Goal: Task Accomplishment & Management: Manage account settings

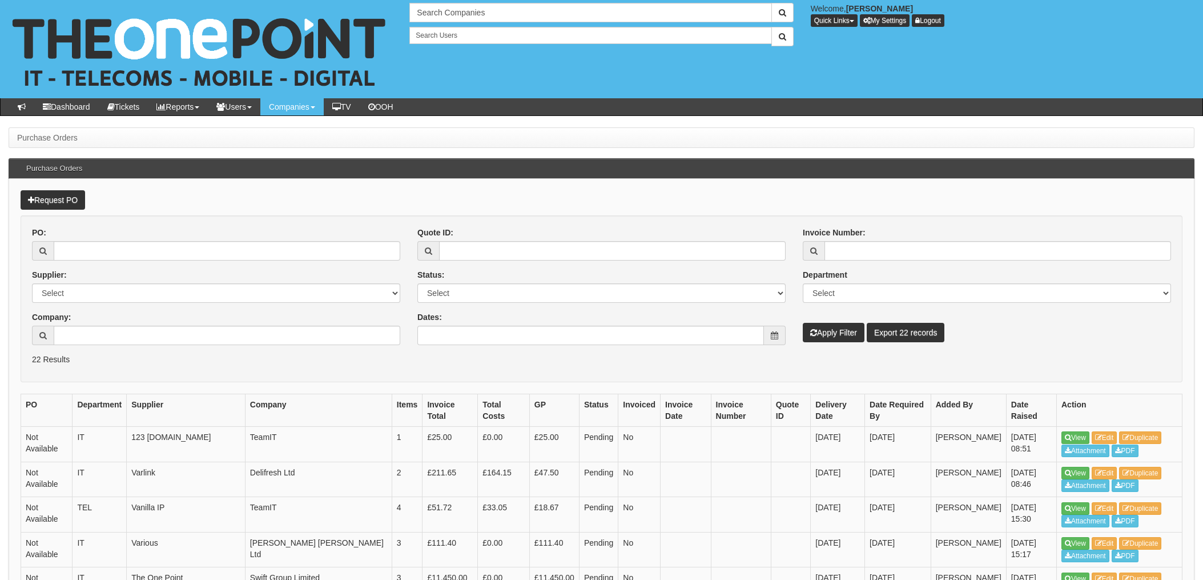
click at [89, 345] on div at bounding box center [216, 335] width 368 height 19
click at [98, 332] on input "Company:" at bounding box center [227, 335] width 347 height 19
type input "Biz-Parks Ltd"
click at [834, 339] on button "Apply Filter" at bounding box center [834, 332] width 62 height 19
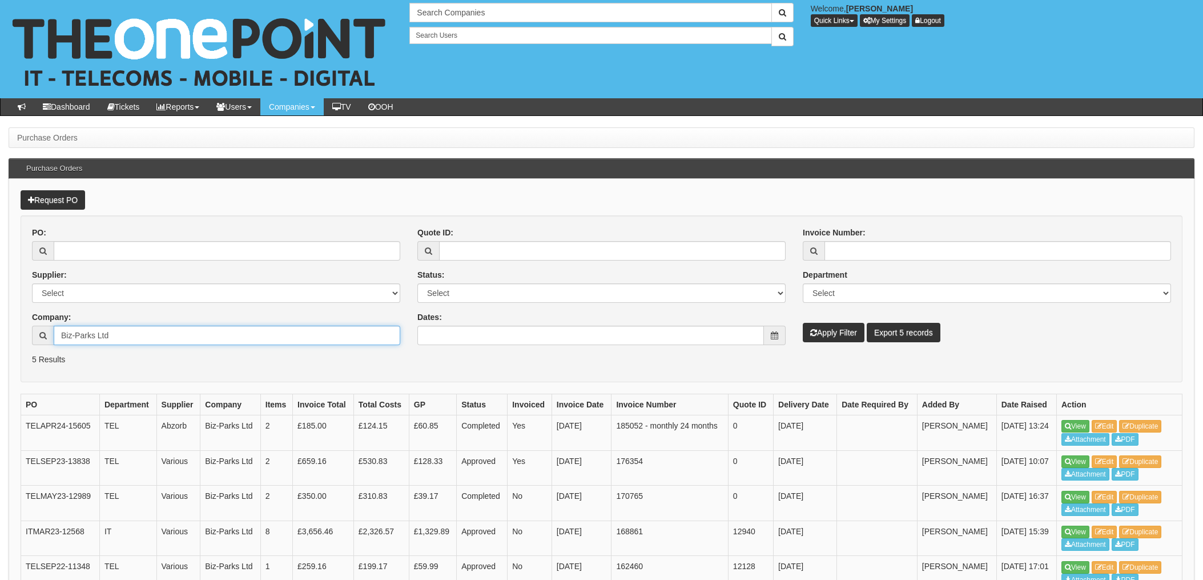
click at [120, 334] on input "Biz-Parks Ltd" at bounding box center [227, 335] width 347 height 19
drag, startPoint x: 126, startPoint y: 336, endPoint x: 0, endPoint y: 322, distance: 126.5
click at [0, 322] on html "× Send Email × Add Appointment × Create Ticket × Create Proactive Activity × Ad…" at bounding box center [601, 340] width 1203 height 681
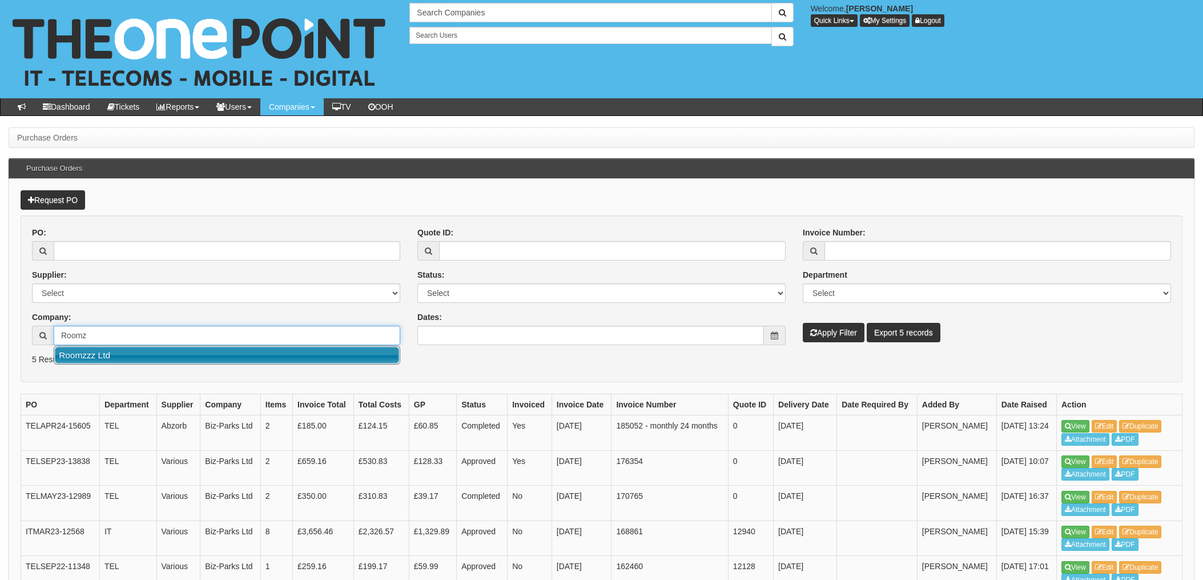
click at [86, 362] on link "Roomzzz Ltd" at bounding box center [227, 355] width 344 height 17
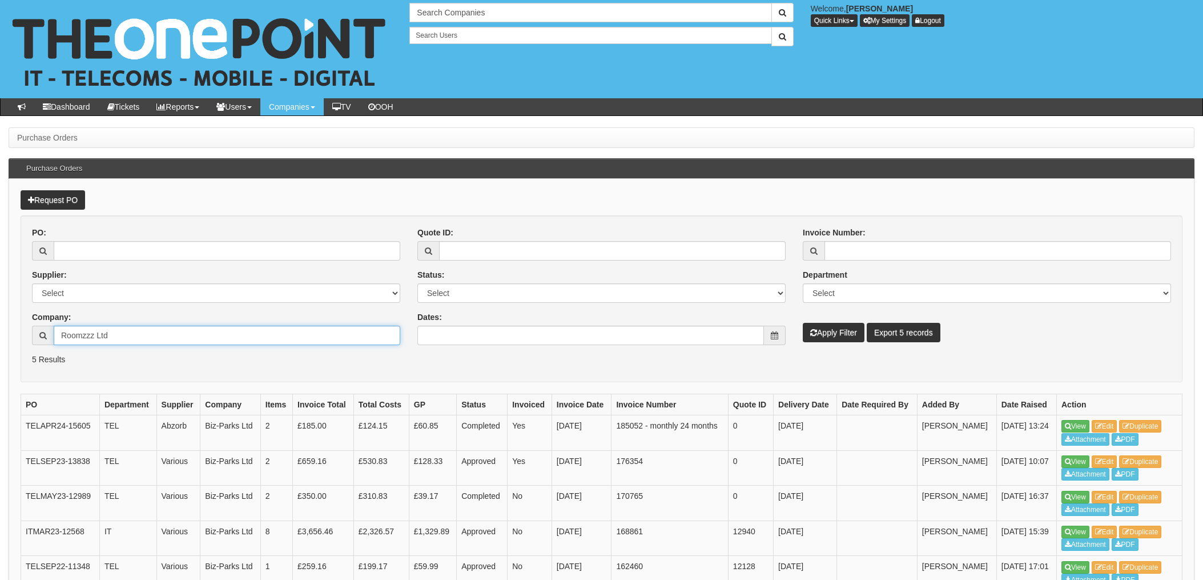
type input "Roomzzz Ltd"
click at [844, 333] on button "Apply Filter" at bounding box center [834, 332] width 62 height 19
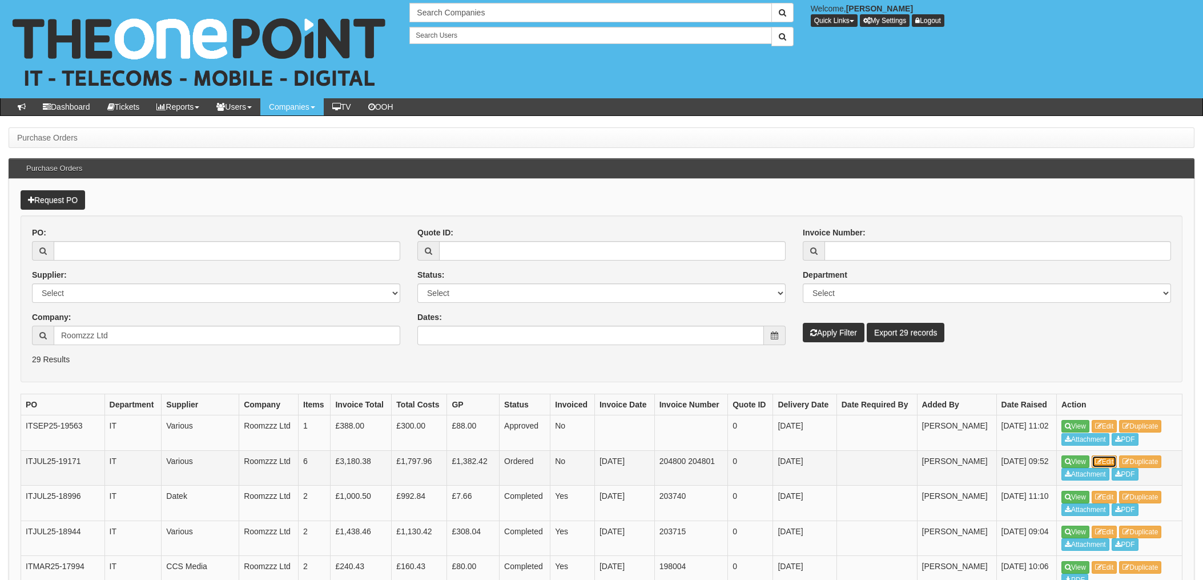
click at [1102, 463] on icon at bounding box center [1098, 461] width 7 height 7
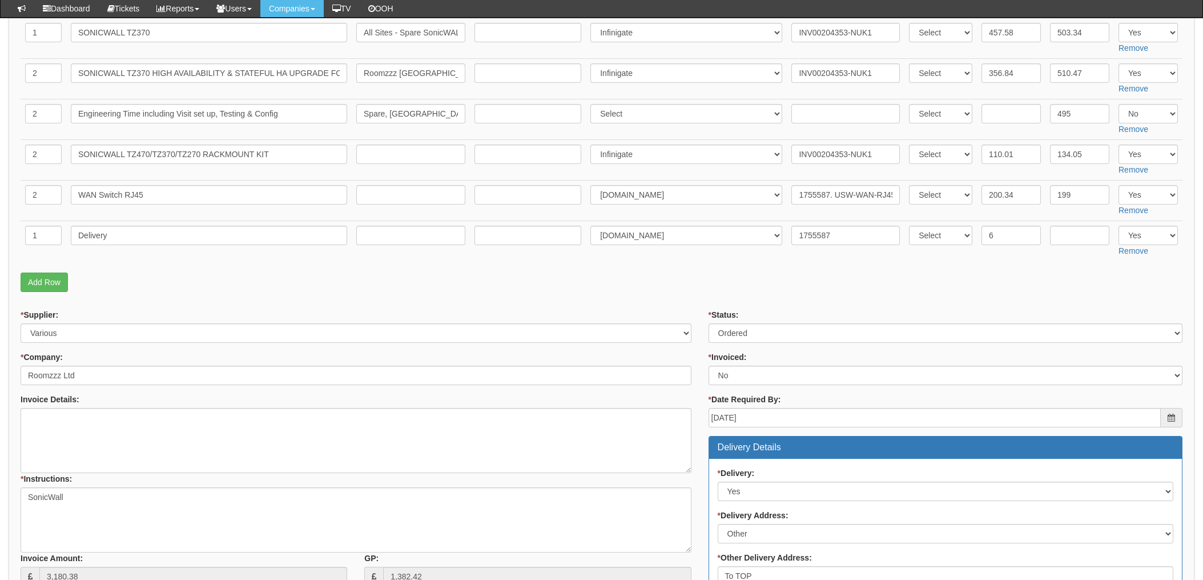
scroll to position [228, 0]
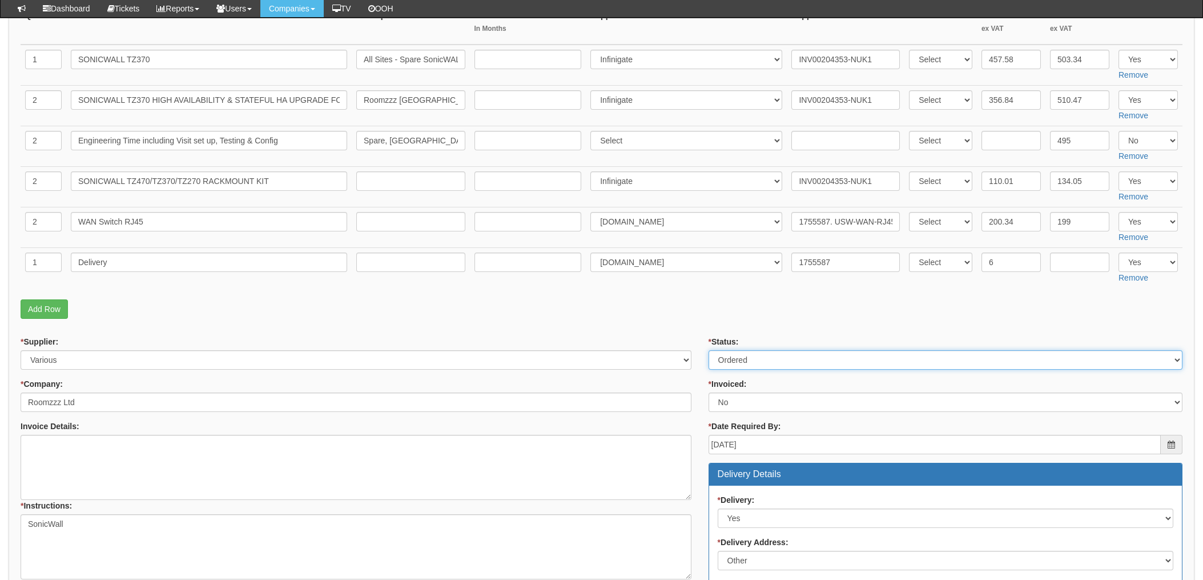
click at [776, 363] on select "Select Approved Completed Delivered Invoiced Ordered Ordered to site Part Order…" at bounding box center [946, 359] width 474 height 19
select select "4"
click at [709, 350] on select "Select Approved Completed Delivered Invoiced Ordered Ordered to site Part Order…" at bounding box center [946, 359] width 474 height 19
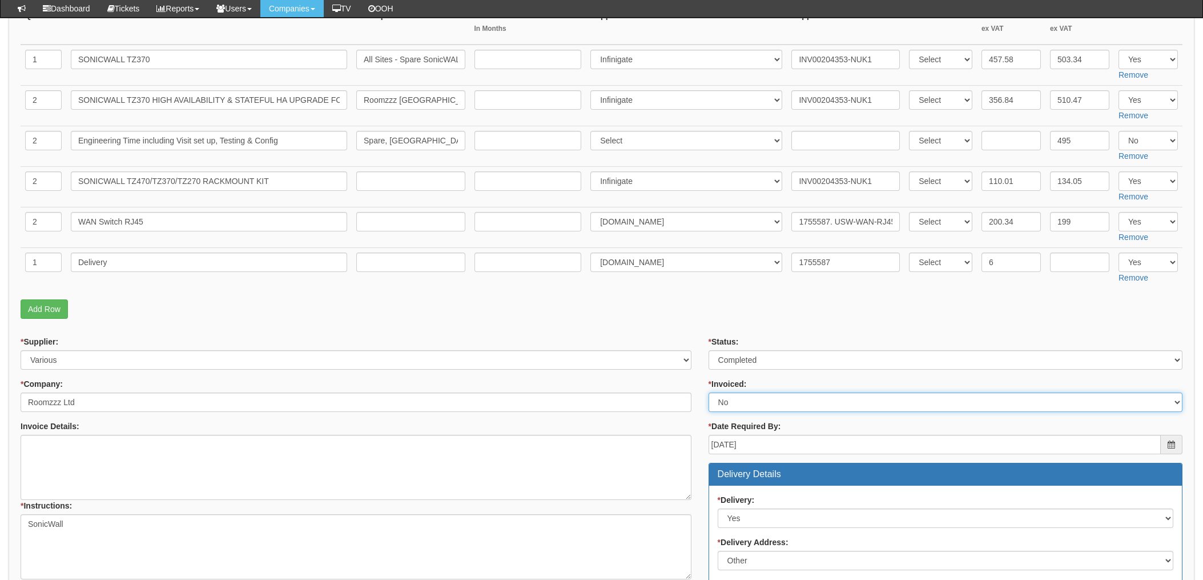
click at [727, 405] on select "Select Yes No N/A STB (part of order)" at bounding box center [946, 401] width 474 height 19
select select "1"
click at [709, 392] on select "Select Yes No N/A STB (part of order)" at bounding box center [946, 401] width 474 height 19
click at [689, 328] on form "PO No: ITJUL25-19171 Attachment Type: Select Signed Quote Auth email if quote u…" at bounding box center [602, 465] width 1162 height 1065
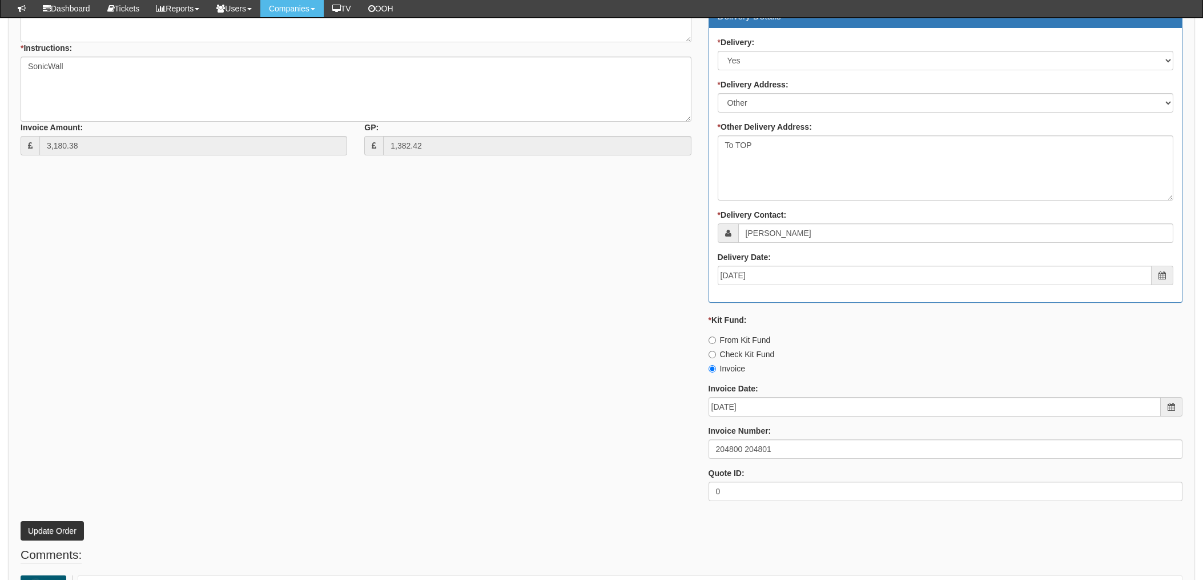
scroll to position [761, 0]
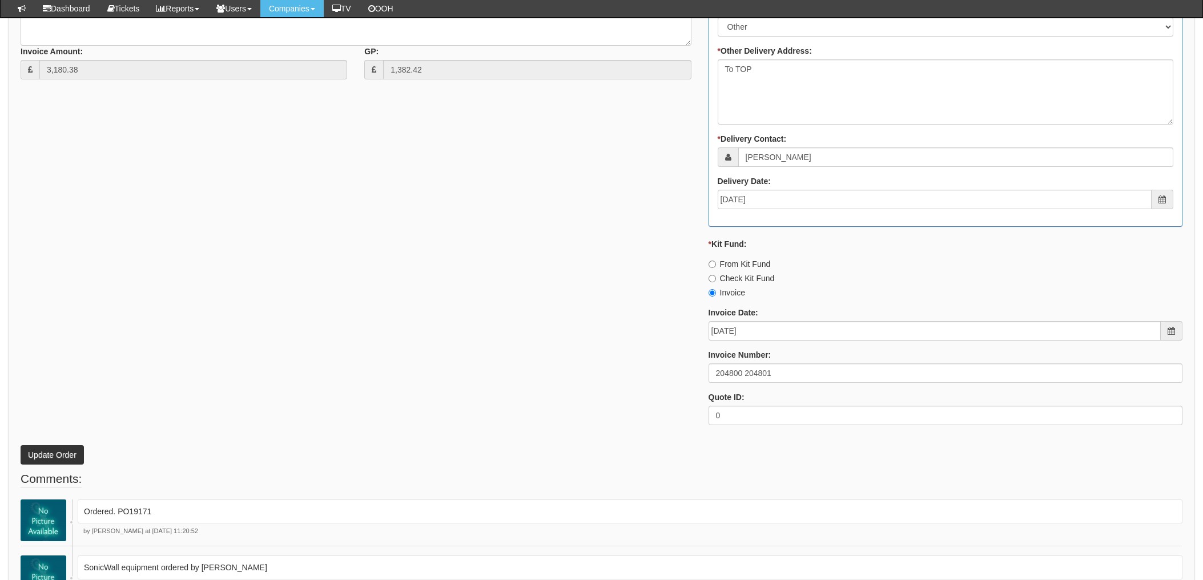
drag, startPoint x: 298, startPoint y: 350, endPoint x: 326, endPoint y: 339, distance: 29.8
click at [298, 350] on div "* Supplier: Select 123 REG.co.uk 1Password 3 4Gon AA Jones Electric Ltd Abzorb …" at bounding box center [601, 117] width 1179 height 631
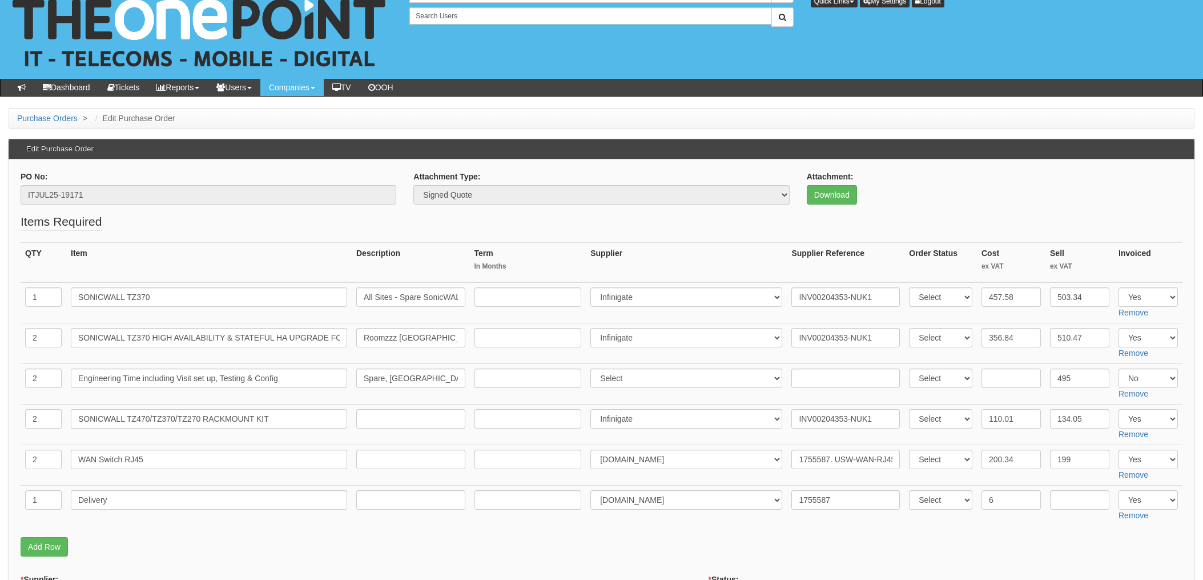
scroll to position [0, 0]
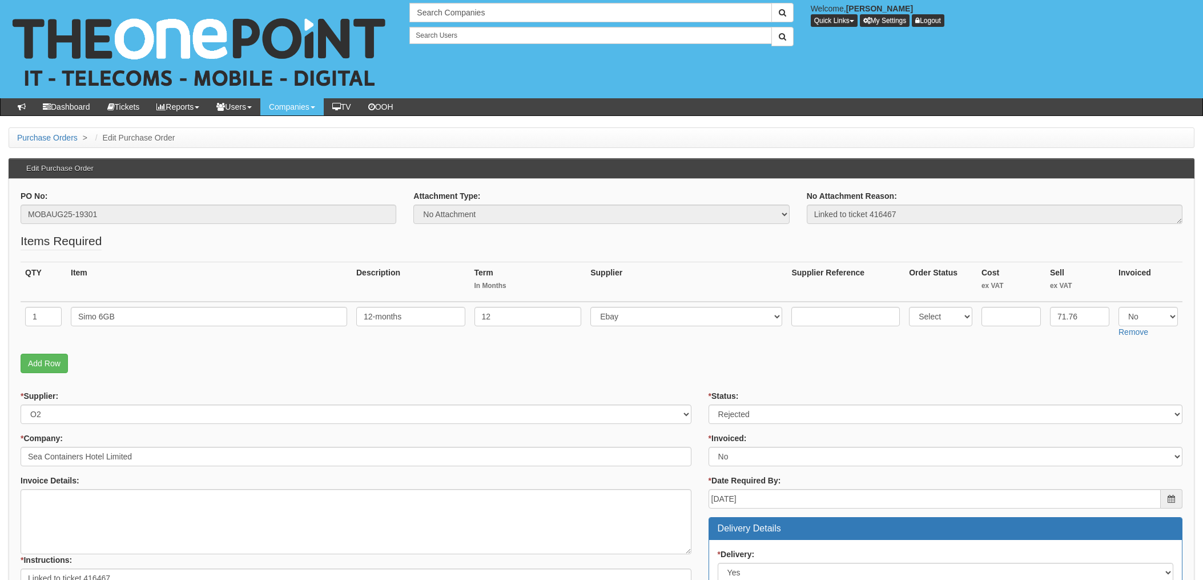
select select "3"
click at [709, 447] on select "Select Yes No N/A STB (part of order)" at bounding box center [946, 456] width 474 height 19
click at [694, 362] on p "Add Row" at bounding box center [602, 363] width 1162 height 19
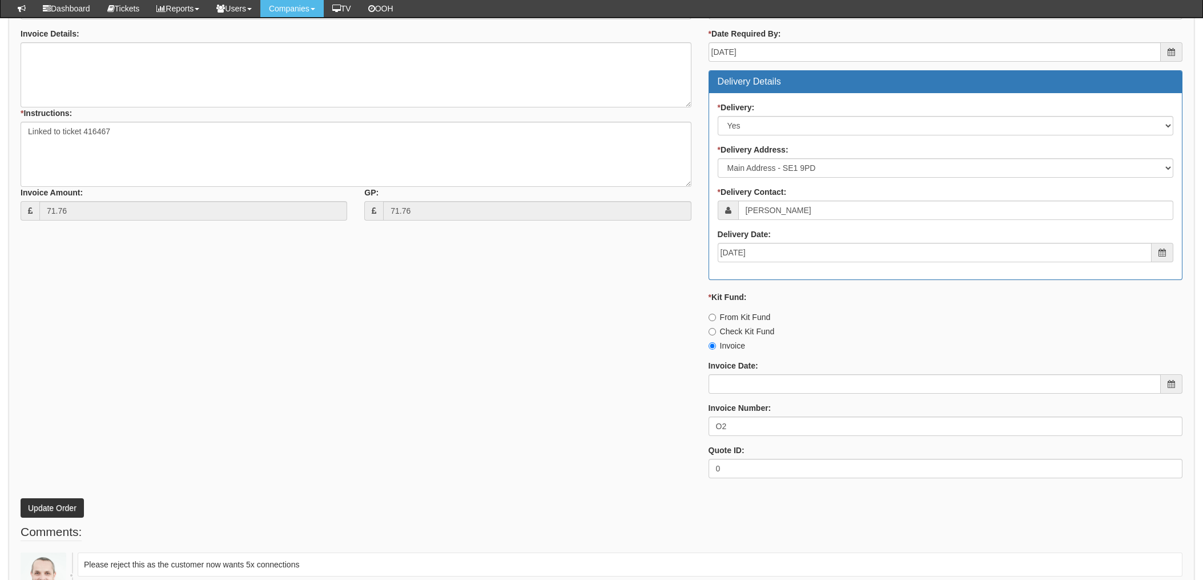
scroll to position [380, 0]
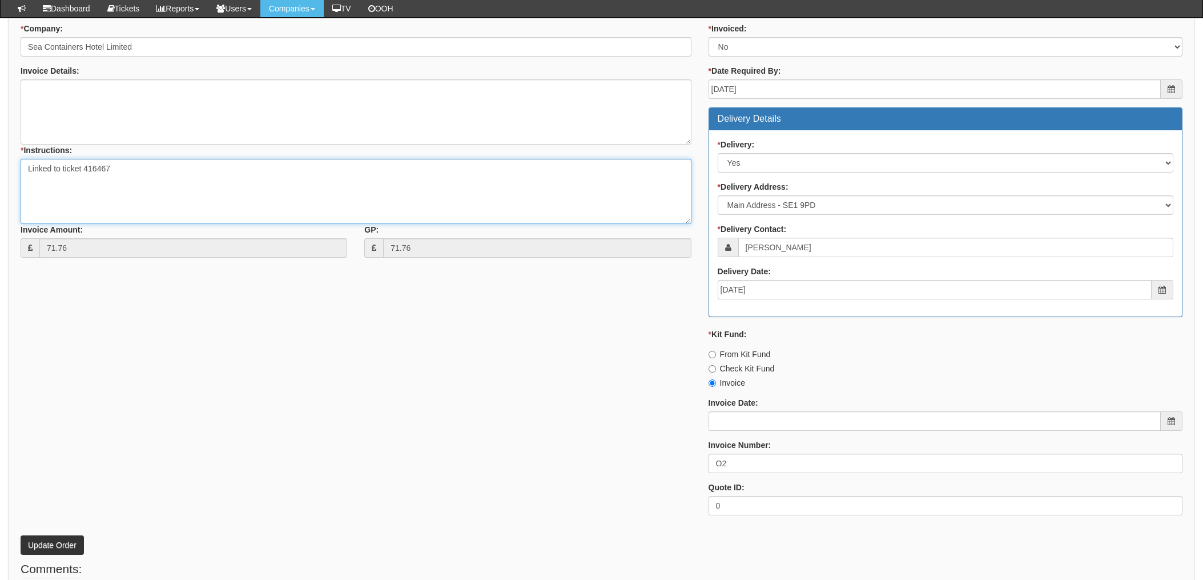
click at [147, 167] on textarea "Linked to ticket 416467" at bounding box center [356, 191] width 671 height 65
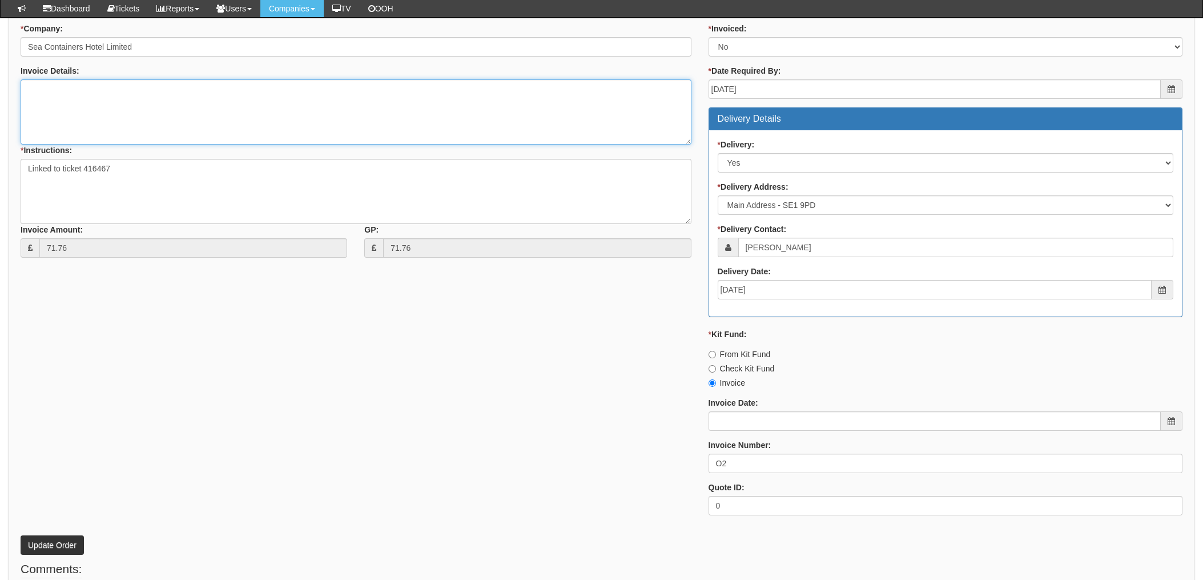
click at [82, 89] on textarea "Invoice Details:" at bounding box center [356, 111] width 671 height 65
click at [27, 86] on textarea "See comment.." at bounding box center [356, 111] width 671 height 65
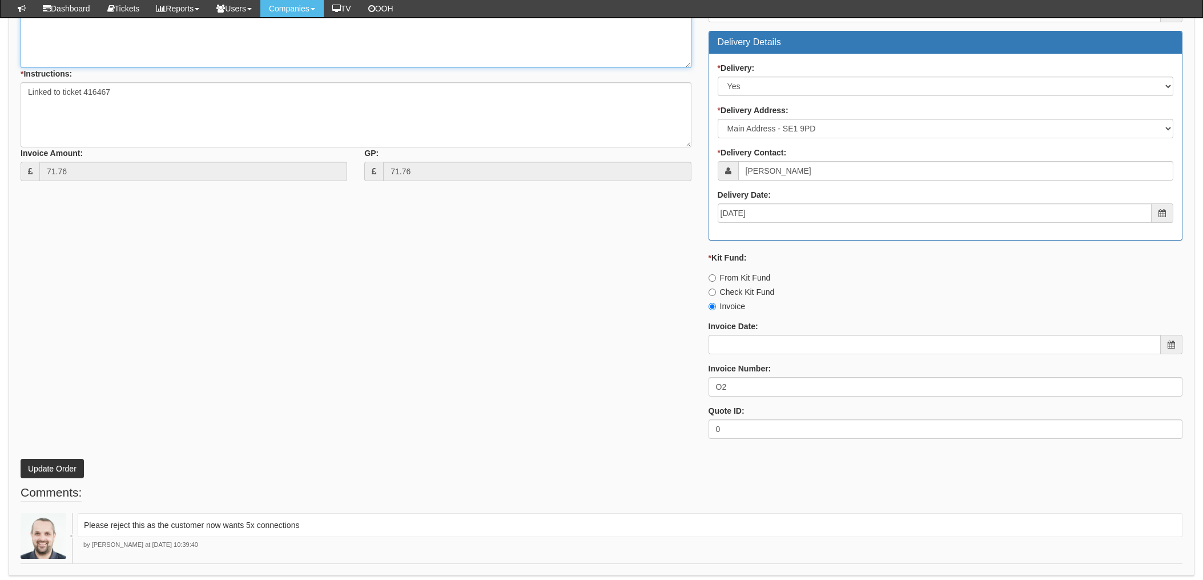
type textarea "Rejected. See comment.."
click at [54, 468] on button "Update Order" at bounding box center [52, 468] width 63 height 19
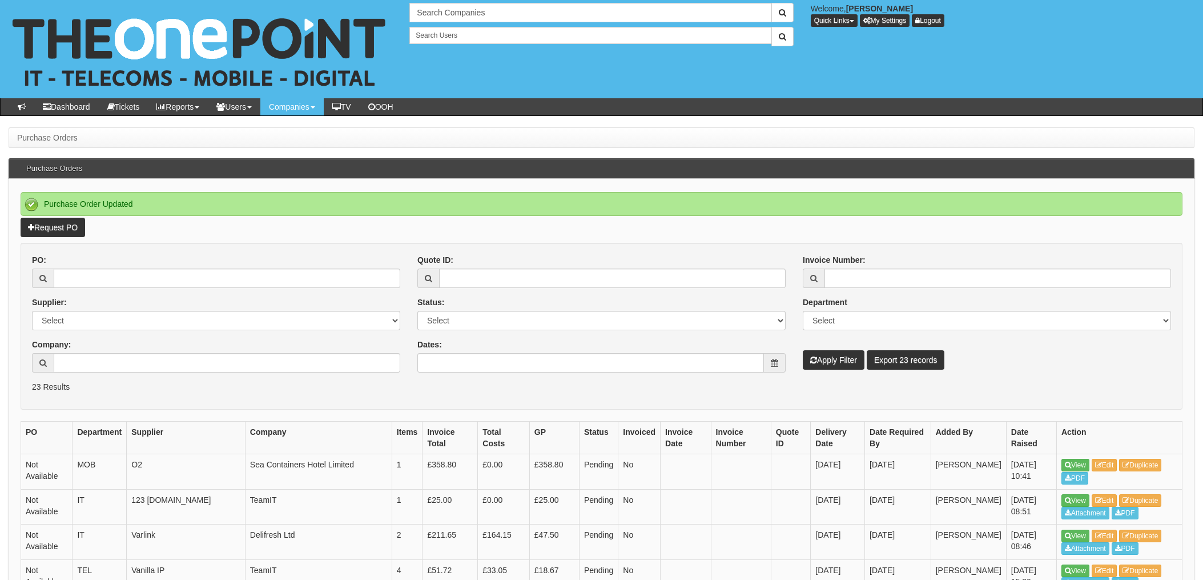
click at [405, 357] on div "PO: Supplier: Select 123 REG.co.uk 1Password 3 4Gon AA Jones Electric Ltd Abzor…" at bounding box center [216, 317] width 386 height 127
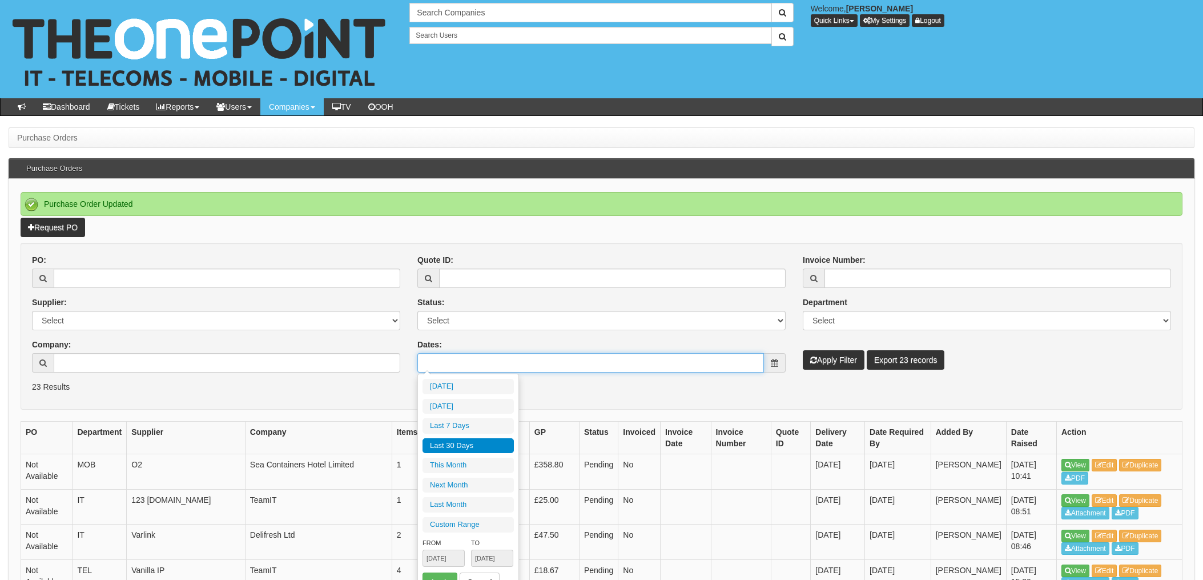
click at [447, 366] on input "Dates:" at bounding box center [590, 362] width 347 height 19
click at [400, 340] on div "PO: Supplier: Select 123 REG.co.uk 1Password 3 4Gon AA Jones Electric Ltd Abzor…" at bounding box center [216, 317] width 386 height 127
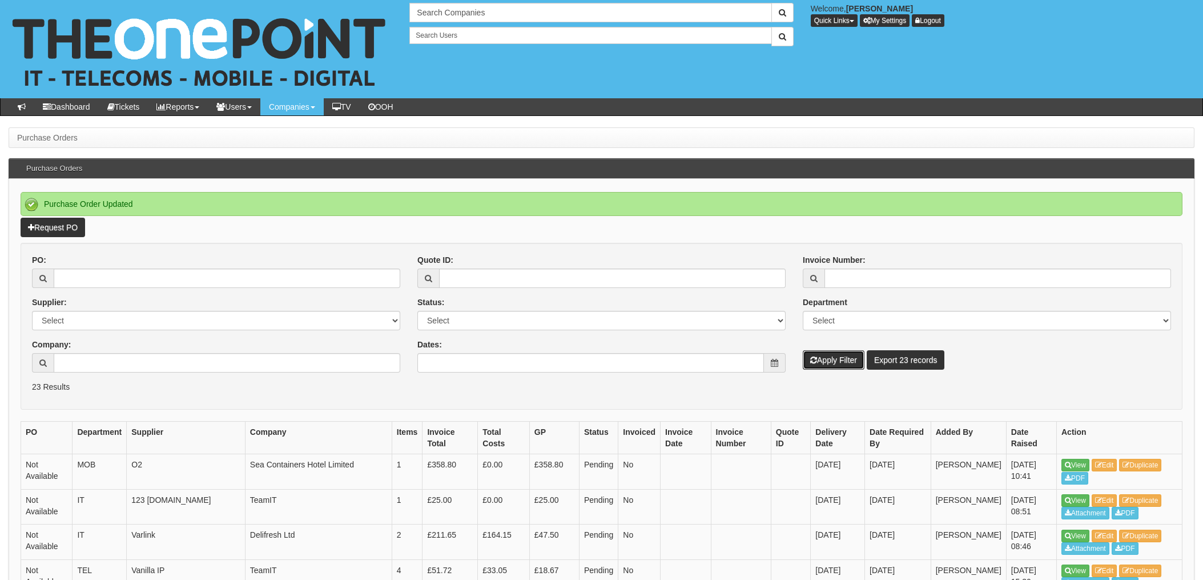
click at [833, 359] on button "Apply Filter" at bounding box center [834, 359] width 62 height 19
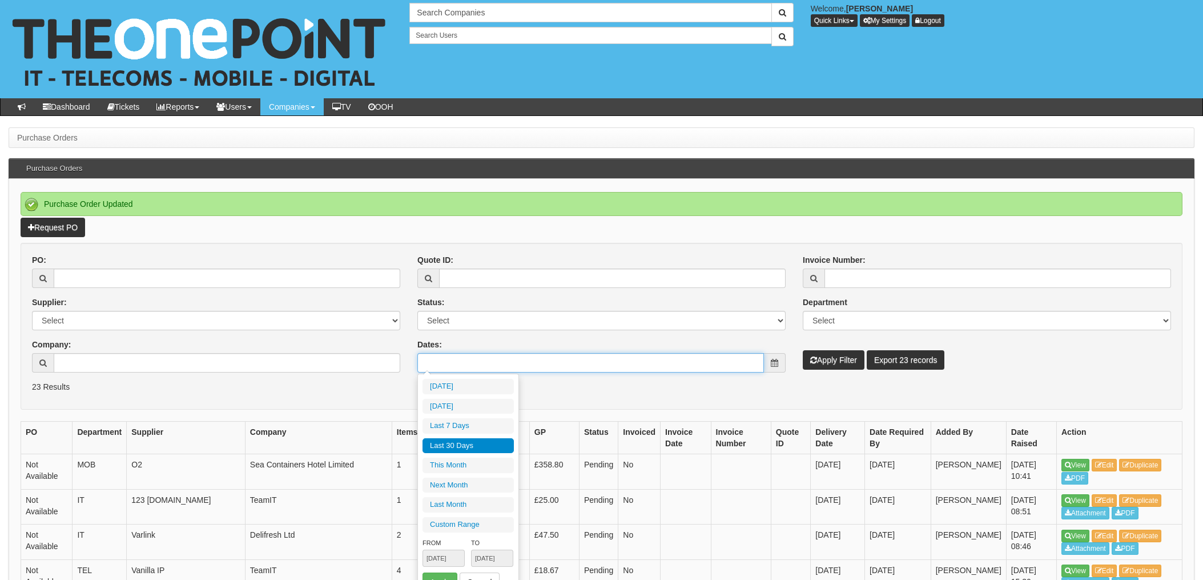
click at [682, 366] on input "Dates:" at bounding box center [590, 362] width 347 height 19
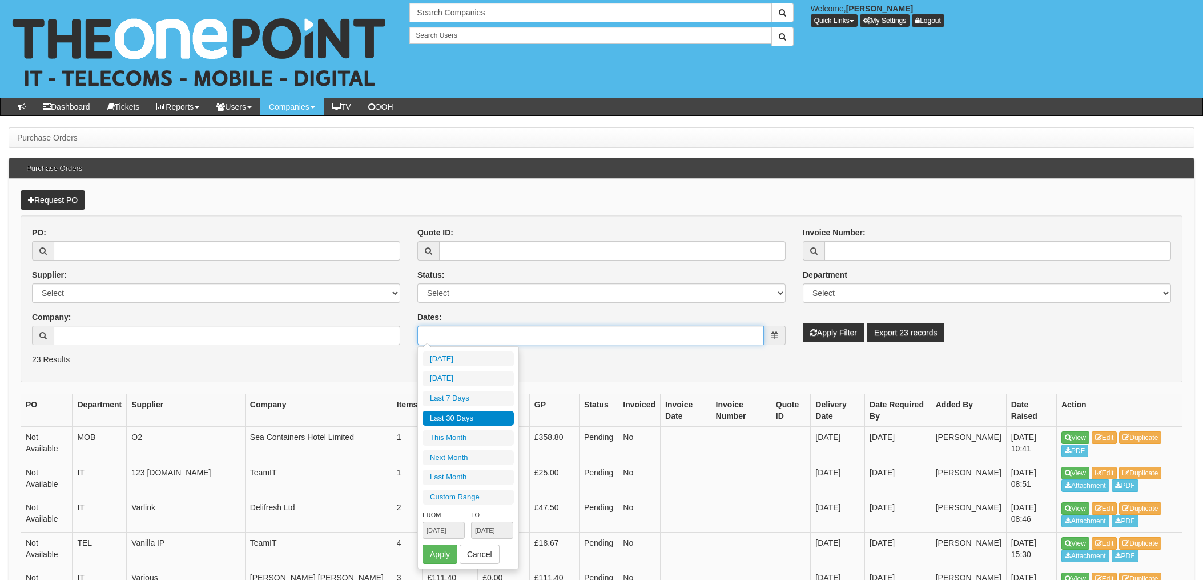
click at [457, 334] on input "Dates:" at bounding box center [590, 335] width 347 height 19
type input "2025-09-21"
type input "2025-09-16"
type input "[DATE]"
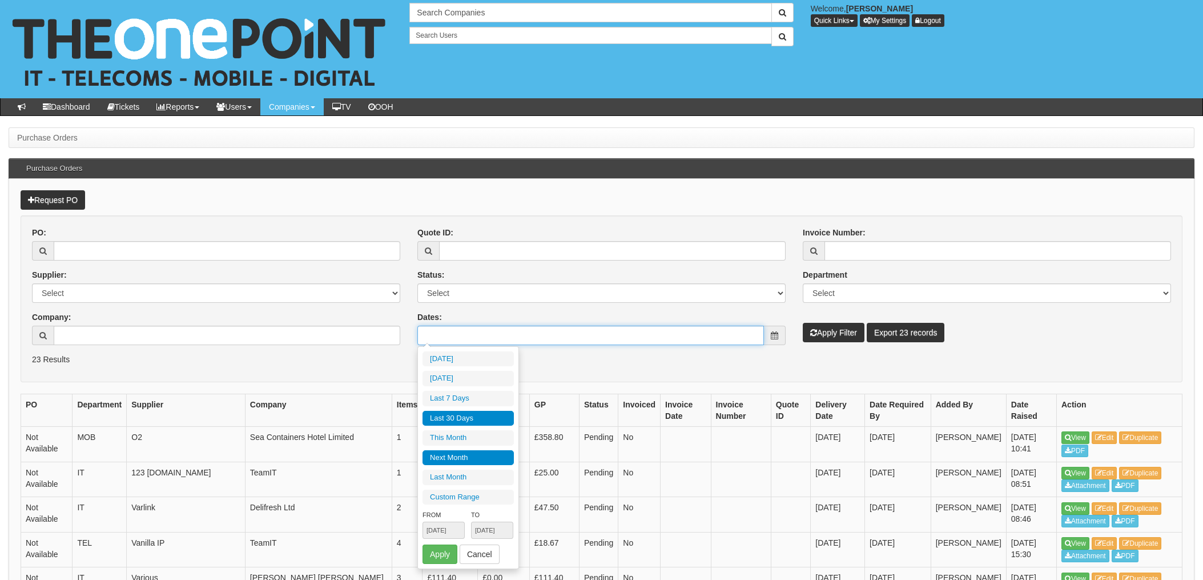
type input "2025-09-01"
type input "2025-09-30"
type input "2025-10-01"
type input "2025-10-31"
type input "2025-08-01"
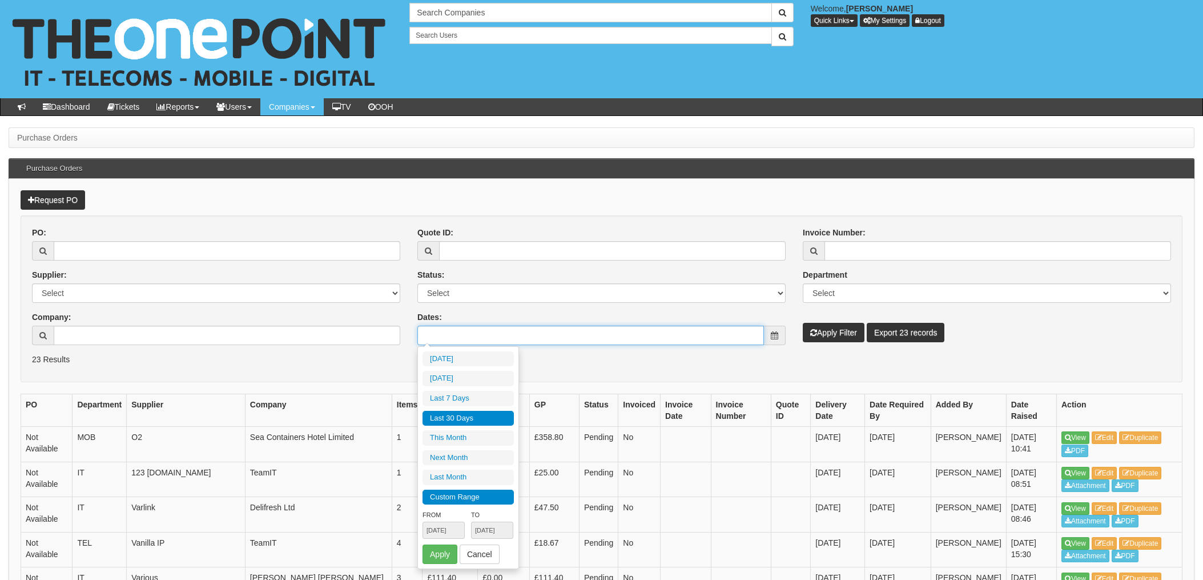
type input "2025-08-31"
type input "[DATE]"
click at [453, 490] on li "Custom Range" at bounding box center [468, 496] width 91 height 15
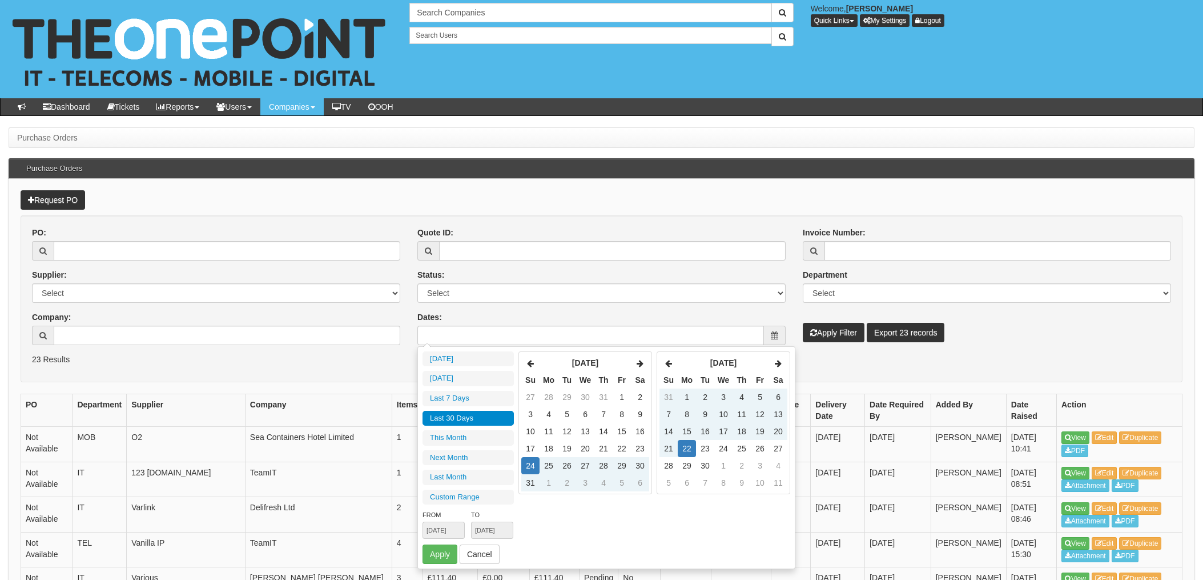
type input "2025-08-01"
type input "2025-08-31"
type input "[DATE]"
click at [529, 360] on icon at bounding box center [530, 363] width 7 height 8
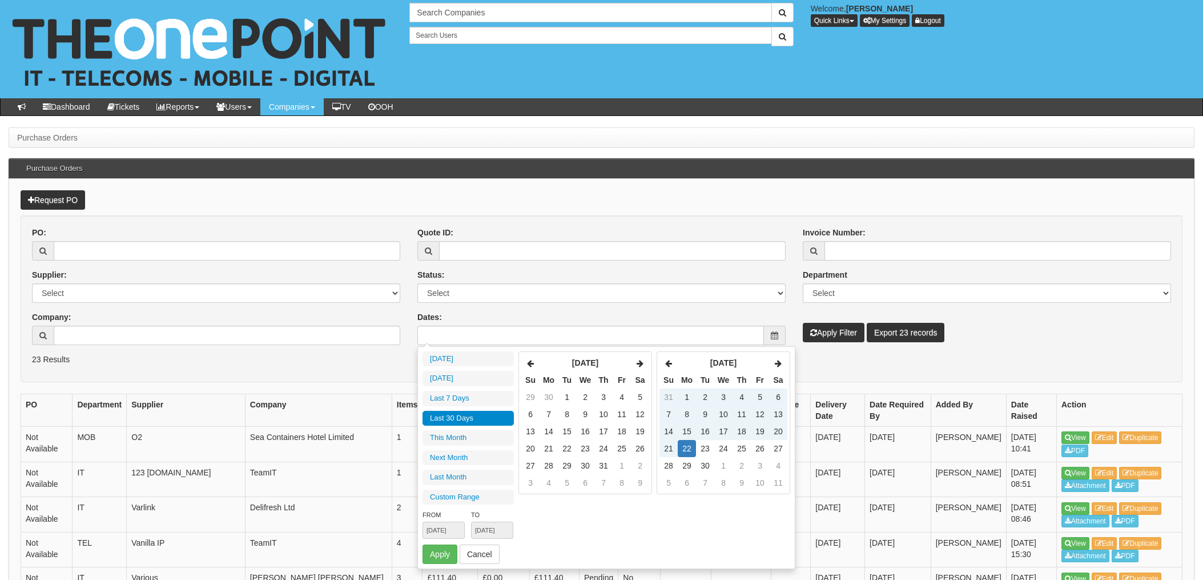
click at [529, 360] on icon at bounding box center [530, 363] width 7 height 8
click at [532, 409] on td "1" at bounding box center [530, 413] width 18 height 17
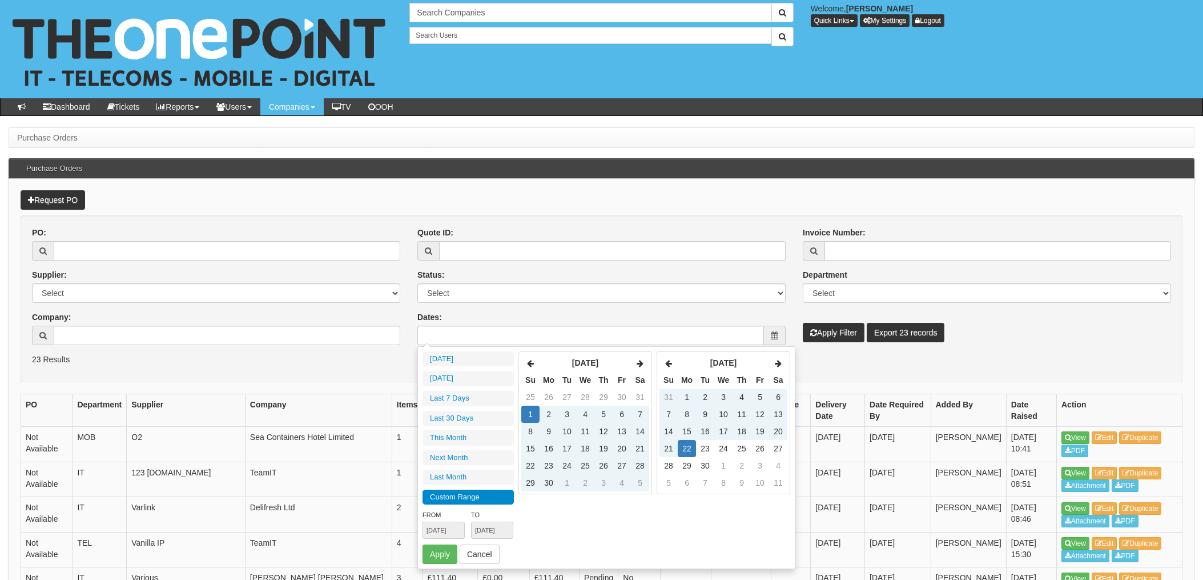
type input "2025-06-01"
click at [682, 447] on td "22" at bounding box center [687, 448] width 18 height 17
click at [682, 445] on td "22" at bounding box center [687, 448] width 18 height 17
click at [686, 445] on td "22" at bounding box center [687, 448] width 18 height 17
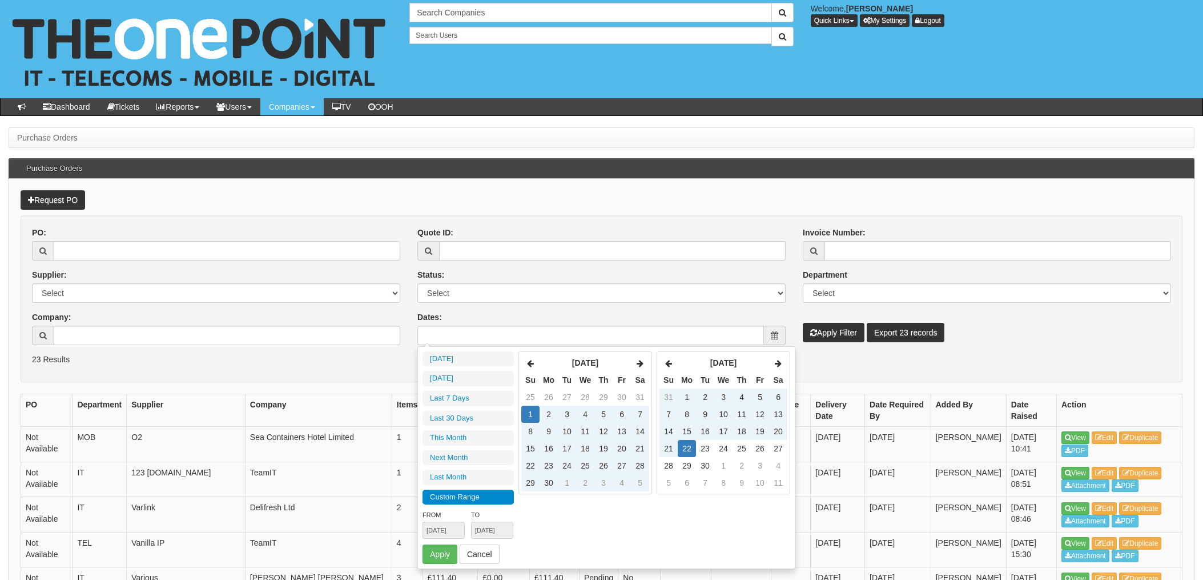
click at [686, 445] on td "22" at bounding box center [687, 448] width 18 height 17
type input "[DATE]"
click at [440, 559] on button "Apply" at bounding box center [440, 553] width 35 height 19
type input "2025-06-01 - 2025-09-22"
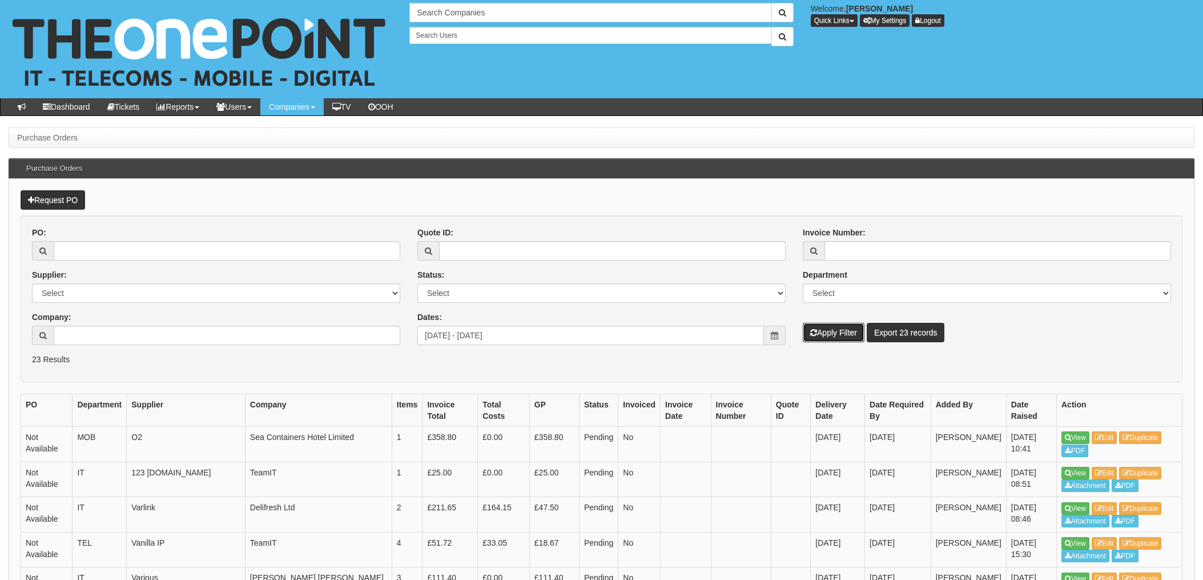
click at [825, 334] on button "Apply Filter" at bounding box center [834, 332] width 62 height 19
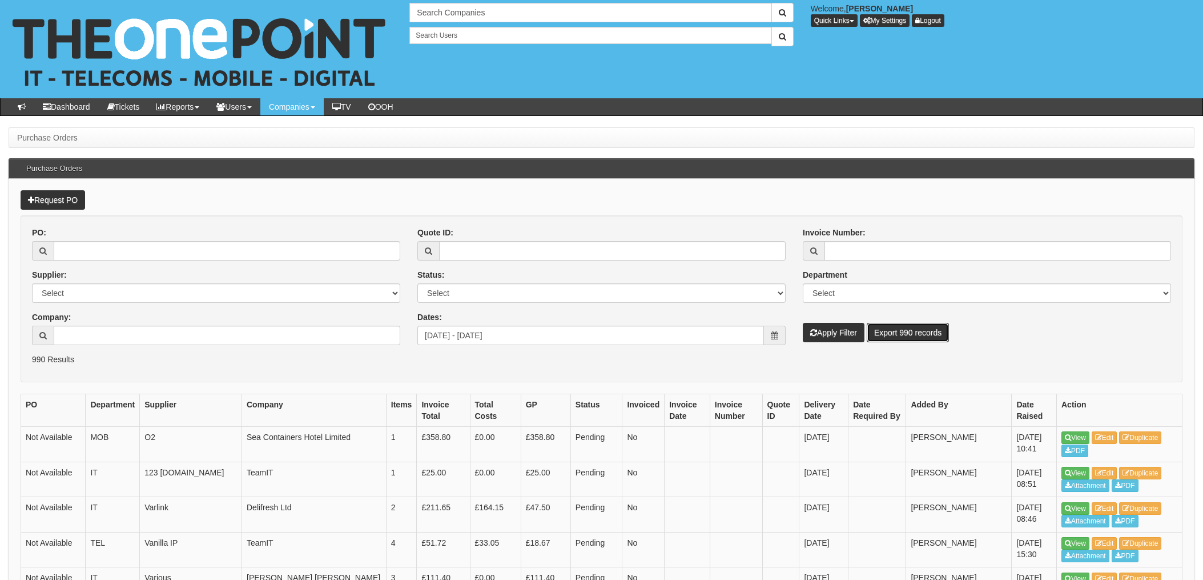
click at [917, 332] on link "Export 990 records" at bounding box center [908, 332] width 82 height 19
click at [717, 224] on form "PO: Supplier: Select 123 REG.co.uk 1Password 3 4Gon AA Jones Electric Ltd Abzor…" at bounding box center [602, 298] width 1162 height 167
click at [146, 252] on input "PO:" at bounding box center [227, 250] width 347 height 19
type input "19397"
click at [803, 323] on button "Apply Filter" at bounding box center [834, 332] width 62 height 19
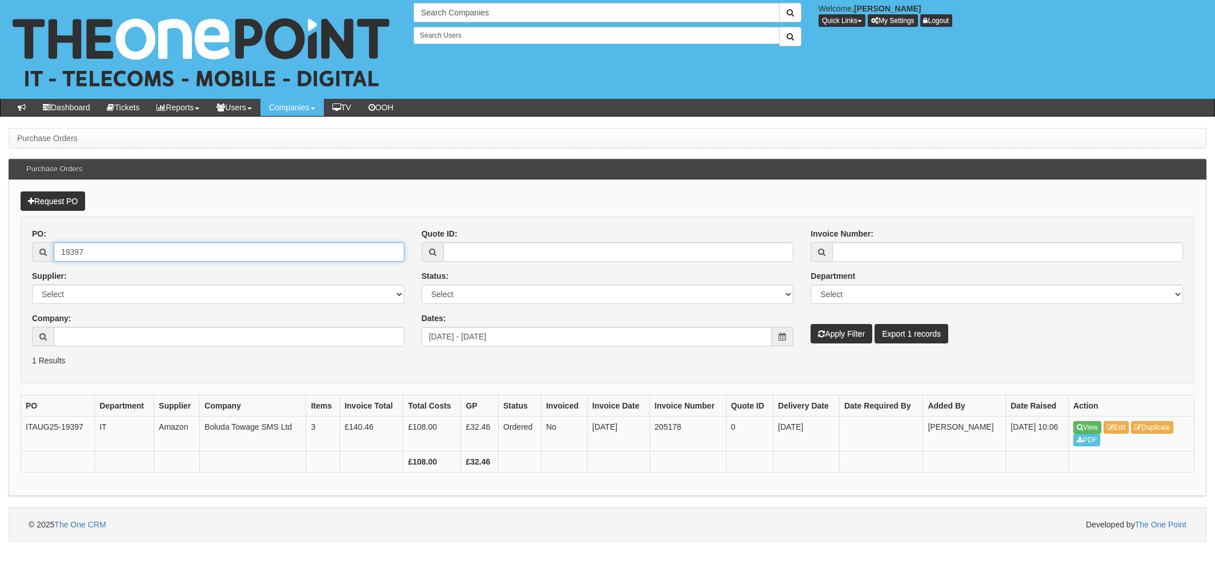
drag, startPoint x: 103, startPoint y: 252, endPoint x: 115, endPoint y: 252, distance: 12.0
click at [103, 252] on input "19397" at bounding box center [229, 251] width 351 height 19
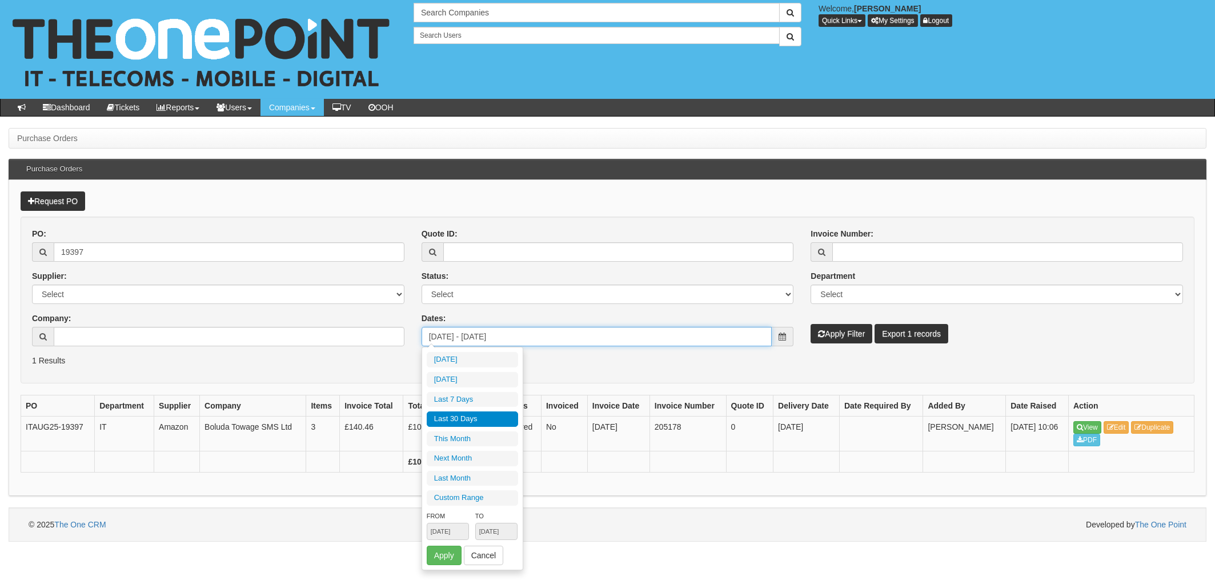
drag, startPoint x: 624, startPoint y: 338, endPoint x: 340, endPoint y: 338, distance: 283.3
click at [340, 338] on div "PO: 19397 Supplier: Select 123 REG.co.uk 1Password 3 4Gon AA Jones Electric Ltd…" at bounding box center [607, 291] width 1168 height 127
type input "[DATE]"
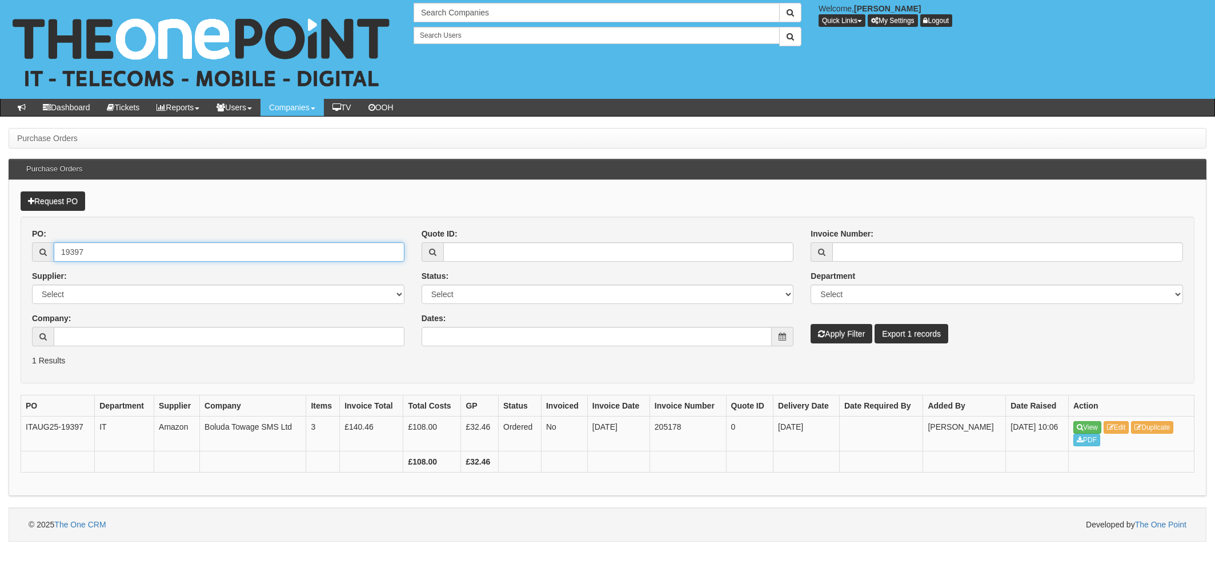
click at [78, 256] on input "19397" at bounding box center [229, 251] width 351 height 19
drag, startPoint x: 104, startPoint y: 255, endPoint x: -3, endPoint y: 247, distance: 107.7
click at [0, 247] on html "× Send Email × Add Appointment × Create Ticket × Create Proactive Activity × Ad…" at bounding box center [607, 270] width 1215 height 541
type input "19392"
click at [810, 324] on button "Apply Filter" at bounding box center [841, 333] width 62 height 19
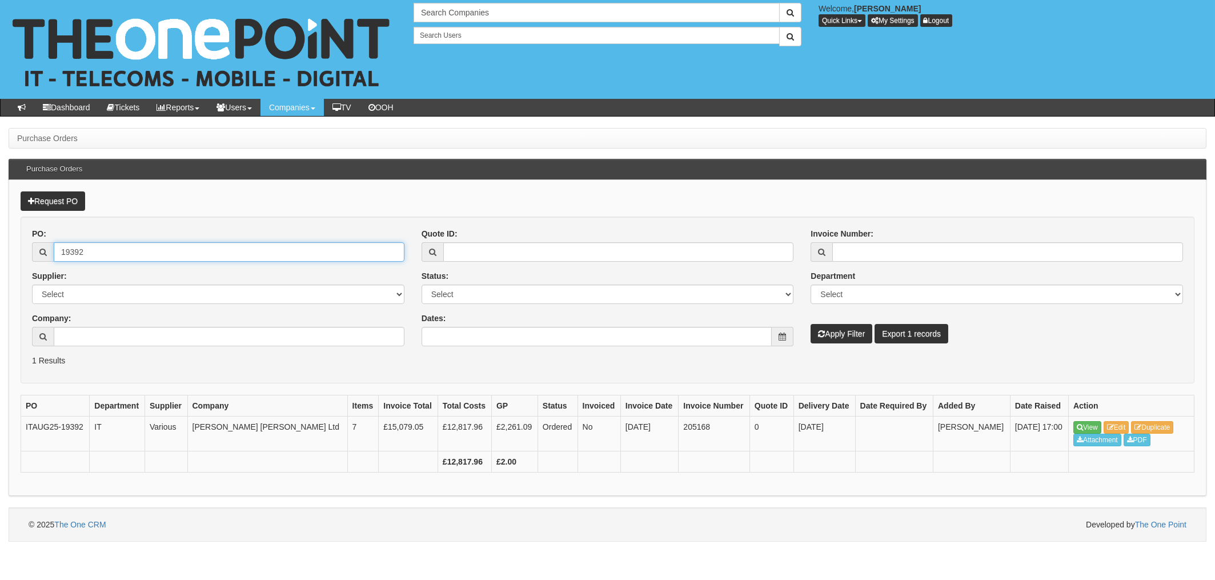
click at [134, 250] on input "19392" at bounding box center [229, 251] width 351 height 19
drag, startPoint x: 166, startPoint y: 248, endPoint x: 25, endPoint y: 247, distance: 141.1
click at [47, 247] on div "19392" at bounding box center [218, 251] width 372 height 19
type input "19350"
click at [810, 324] on button "Apply Filter" at bounding box center [841, 333] width 62 height 19
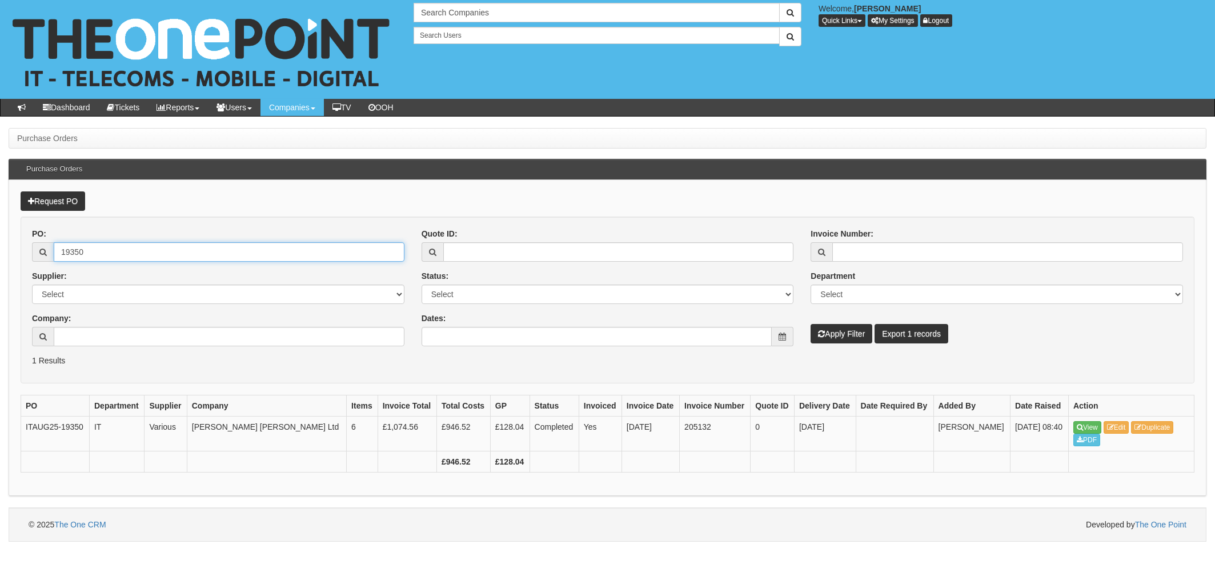
click at [127, 248] on input "19350" at bounding box center [229, 251] width 351 height 19
drag, startPoint x: 138, startPoint y: 252, endPoint x: 1, endPoint y: 240, distance: 138.1
click at [2, 243] on div "Purchase Orders Purchase Orders Request PO PO: 19350 Supplier: Select 123 REG.c…" at bounding box center [607, 334] width 1215 height 413
type input "19345"
click at [810, 324] on button "Apply Filter" at bounding box center [841, 333] width 62 height 19
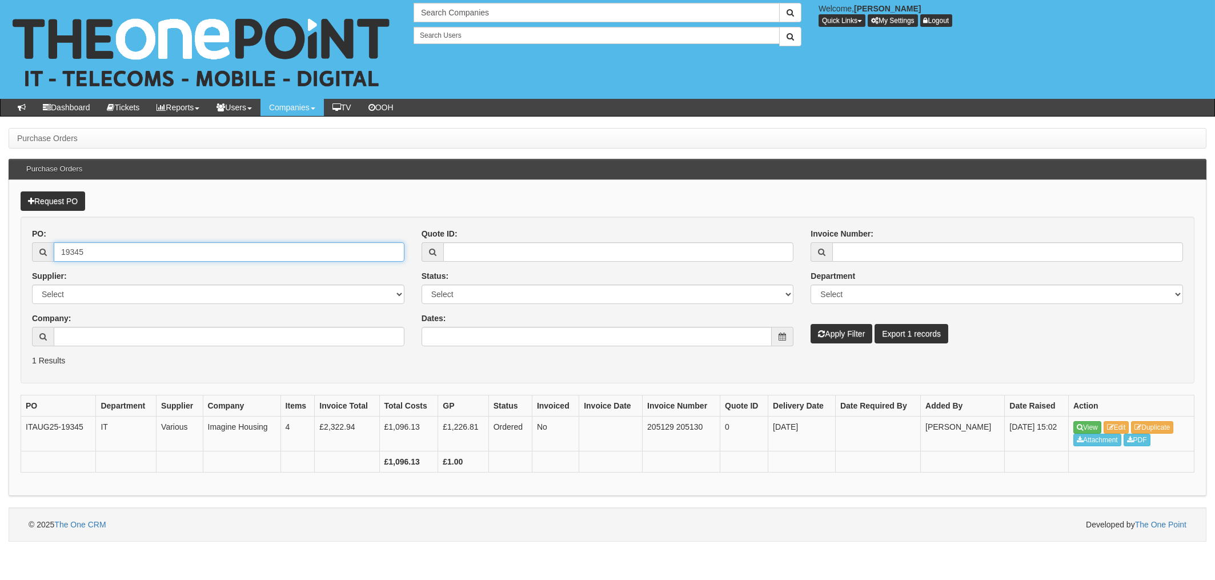
drag, startPoint x: 86, startPoint y: 252, endPoint x: 104, endPoint y: 252, distance: 18.3
click at [86, 252] on input "19345" at bounding box center [229, 251] width 351 height 19
drag, startPoint x: 105, startPoint y: 252, endPoint x: 19, endPoint y: 238, distance: 86.2
click at [33, 248] on div "19345" at bounding box center [218, 251] width 372 height 19
type input "19225"
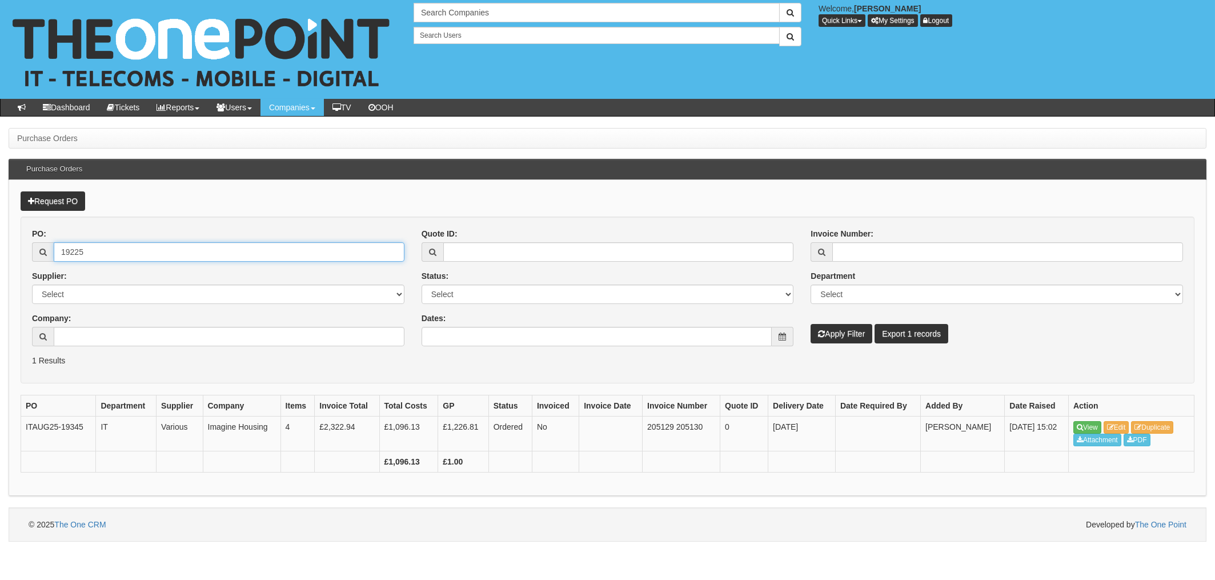
click at [810, 324] on button "Apply Filter" at bounding box center [841, 333] width 62 height 19
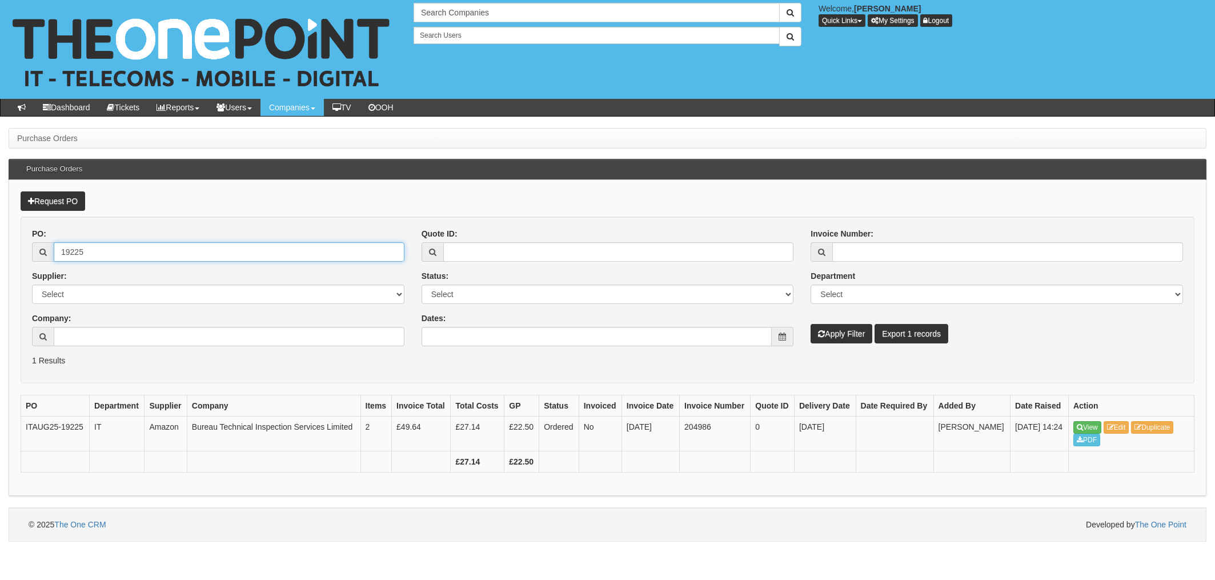
drag, startPoint x: 91, startPoint y: 250, endPoint x: 131, endPoint y: 252, distance: 39.5
click at [91, 250] on input "19225" at bounding box center [229, 251] width 351 height 19
drag, startPoint x: 131, startPoint y: 252, endPoint x: 18, endPoint y: 246, distance: 113.3
click at [18, 246] on div "Request PO PO: 19225 Supplier: Select 123 REG.co.uk 1Password 3 4Gon AA Jones E…" at bounding box center [608, 338] width 1198 height 316
type input "19234"
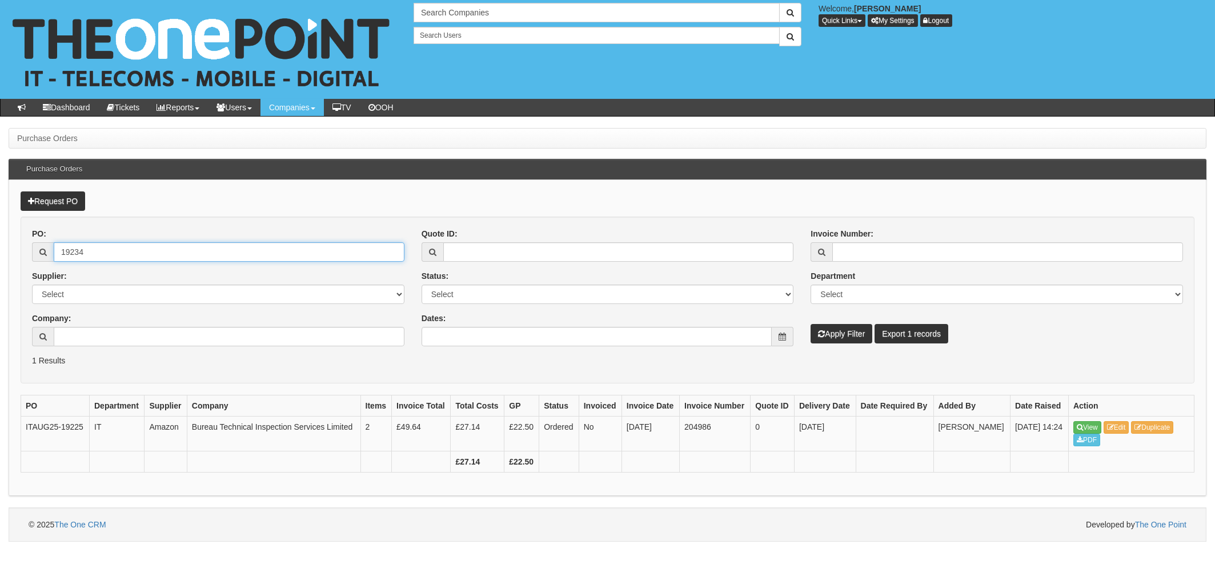
click at [810, 324] on button "Apply Filter" at bounding box center [841, 333] width 62 height 19
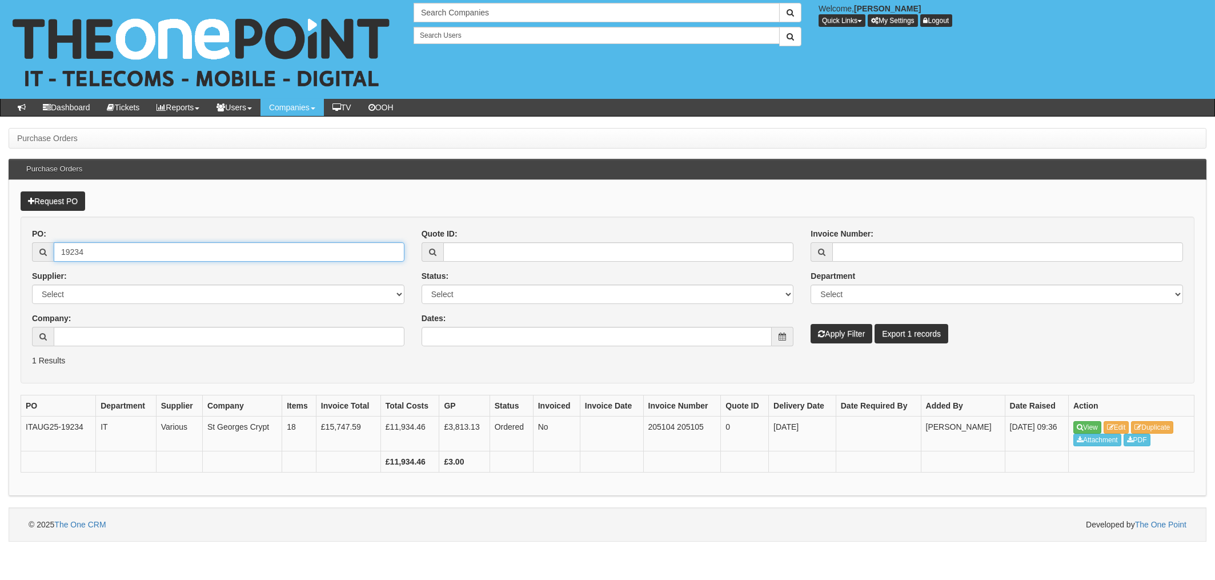
drag, startPoint x: 88, startPoint y: 248, endPoint x: 103, endPoint y: 252, distance: 15.8
click at [88, 248] on input "19234" at bounding box center [229, 251] width 351 height 19
drag, startPoint x: 108, startPoint y: 252, endPoint x: 28, endPoint y: 243, distance: 80.4
click at [30, 243] on div "PO: 19234 Supplier: Select 123 REG.co.uk 1Password 3 4Gon AA Jones Electric Ltd…" at bounding box center [218, 291] width 390 height 127
type input "19298"
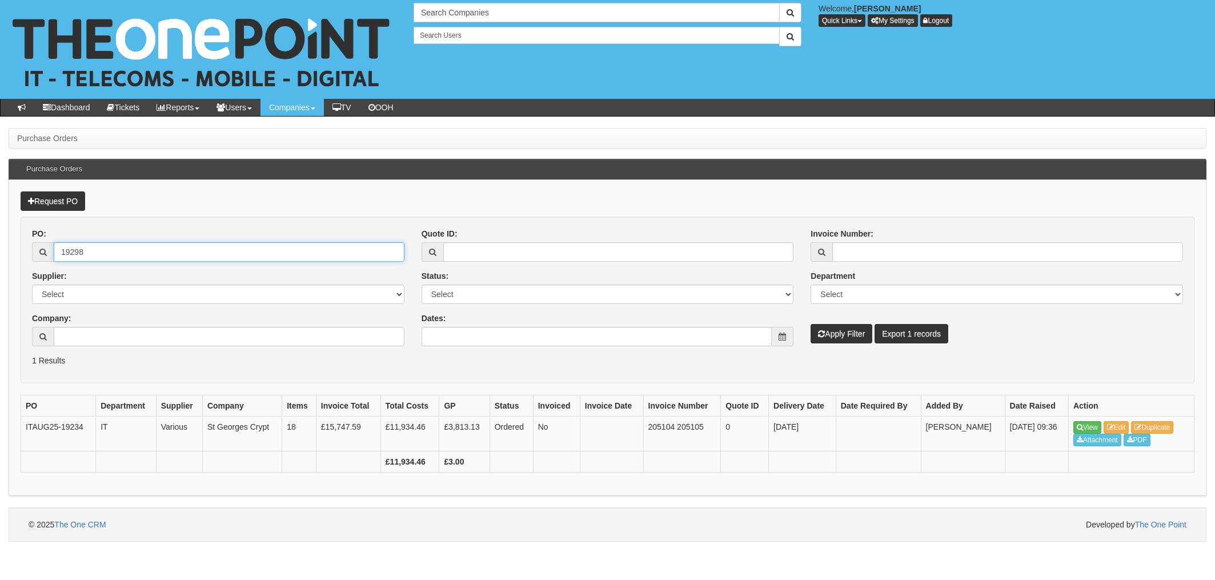
click at [810, 324] on button "Apply Filter" at bounding box center [841, 333] width 62 height 19
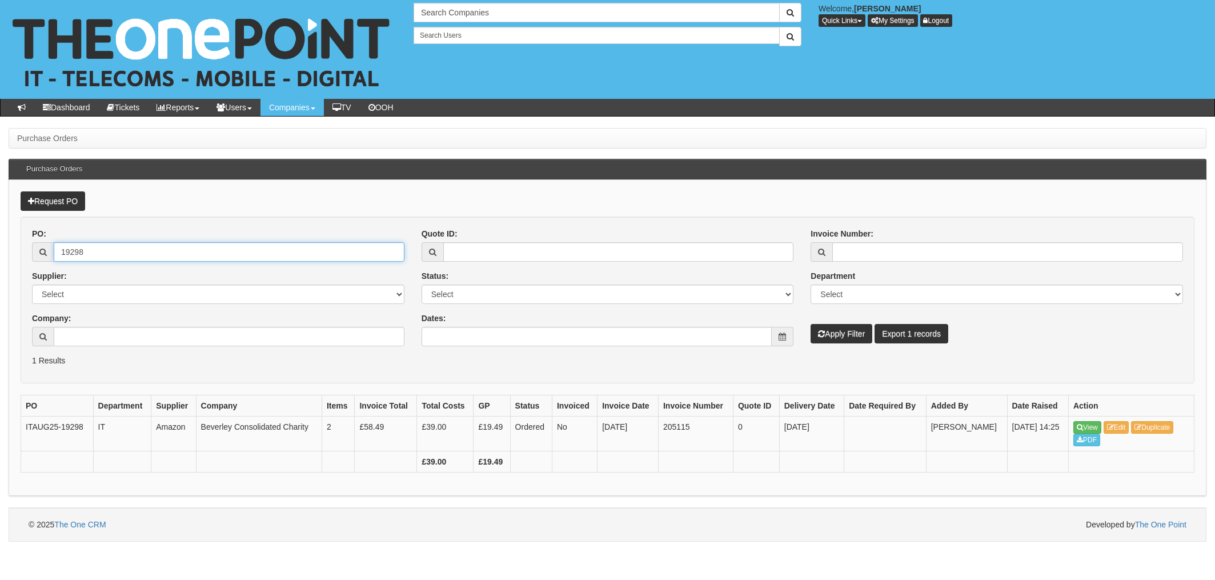
drag, startPoint x: 109, startPoint y: 250, endPoint x: 142, endPoint y: 254, distance: 33.4
click at [109, 250] on input "19298" at bounding box center [229, 251] width 351 height 19
drag, startPoint x: 140, startPoint y: 254, endPoint x: 26, endPoint y: 243, distance: 114.2
click at [26, 247] on div "PO: 19298 Supplier: Select 123 [DOMAIN_NAME] 1Password 3 4Gon [PERSON_NAME] Ele…" at bounding box center [218, 291] width 390 height 127
type input "19172"
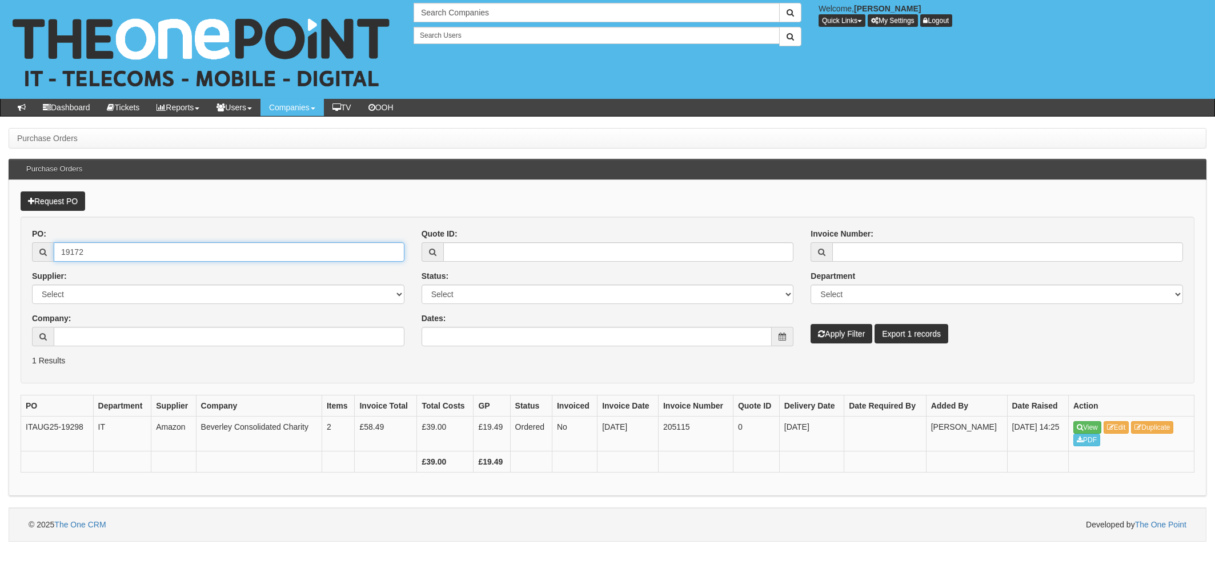
click at [810, 324] on button "Apply Filter" at bounding box center [841, 333] width 62 height 19
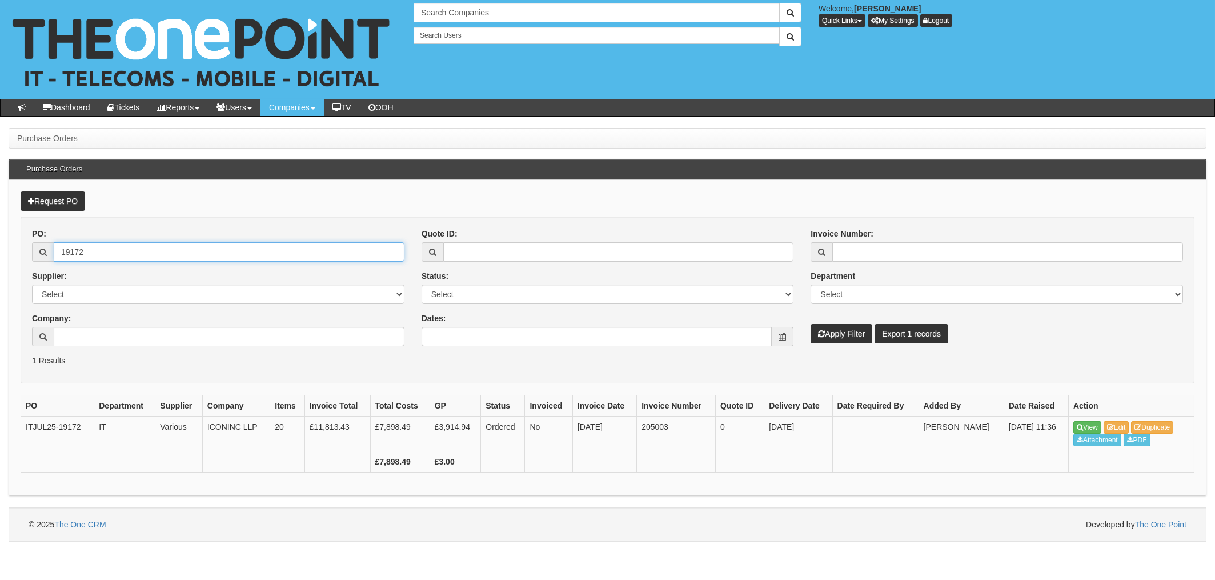
click at [102, 259] on input "19172" at bounding box center [229, 251] width 351 height 19
drag, startPoint x: 42, startPoint y: 246, endPoint x: 0, endPoint y: 244, distance: 42.3
click at [6, 246] on div "Purchase Orders Purchase Orders Request PO PO: 19172 Supplier: Select 123 REG.c…" at bounding box center [607, 334] width 1215 height 413
type input "19289"
click at [810, 324] on button "Apply Filter" at bounding box center [841, 333] width 62 height 19
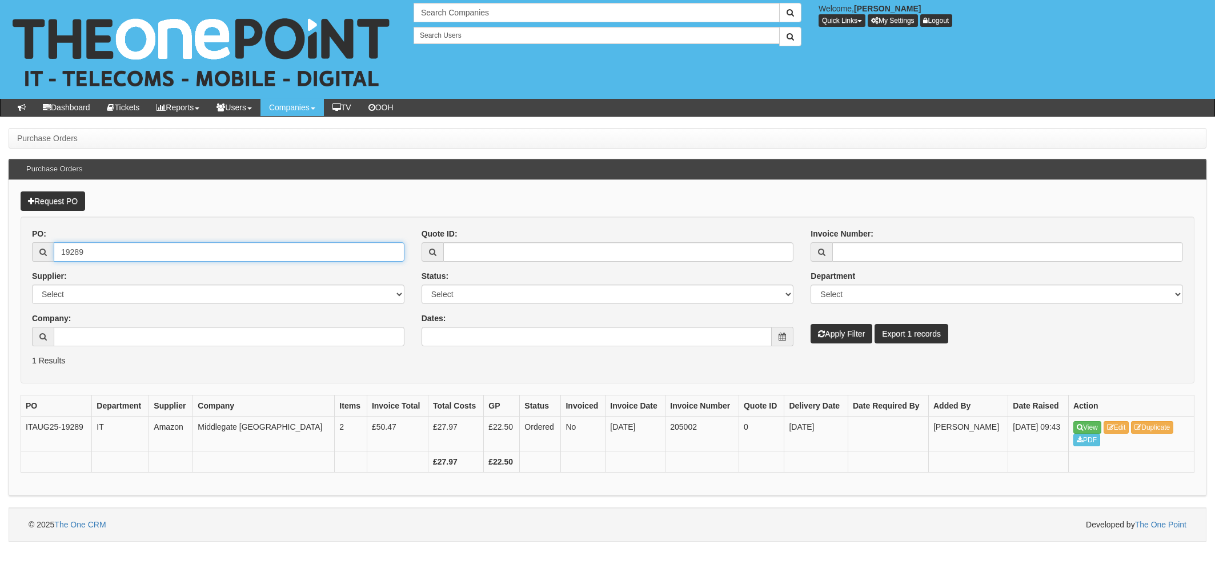
drag, startPoint x: 158, startPoint y: 259, endPoint x: 22, endPoint y: 246, distance: 136.6
click at [22, 246] on form "PO: 19289 Supplier: Select 123 [DOMAIN_NAME] 1Password 3 4Gon [PERSON_NAME] Ele…" at bounding box center [608, 299] width 1174 height 167
type input "19266"
click at [810, 324] on button "Apply Filter" at bounding box center [841, 333] width 62 height 19
drag, startPoint x: 85, startPoint y: 258, endPoint x: 95, endPoint y: 255, distance: 11.2
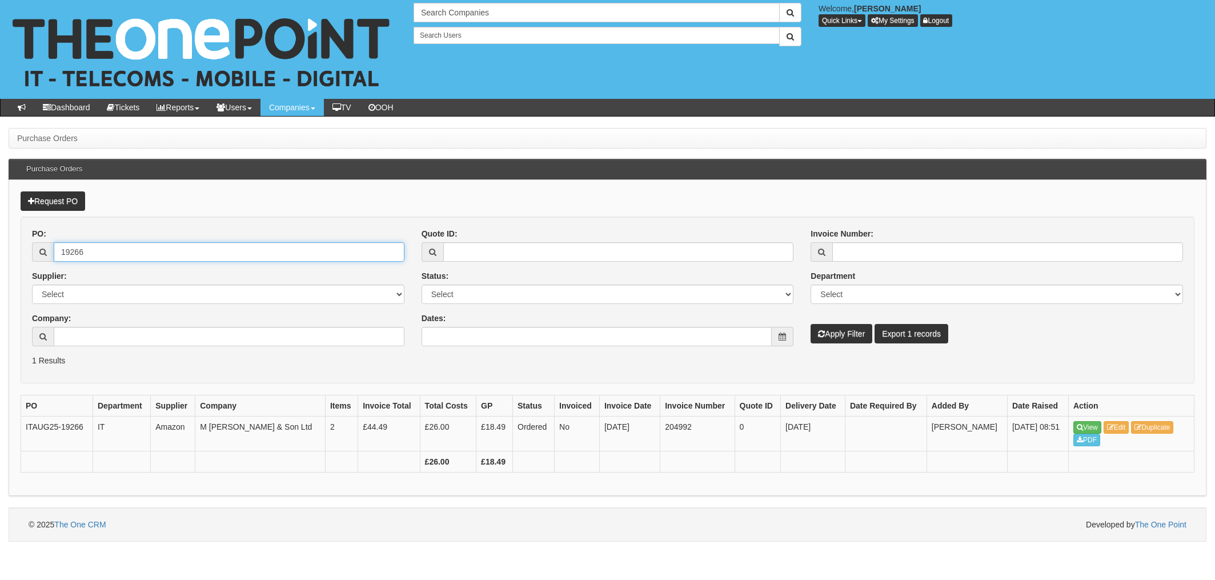
click at [85, 258] on input "19266" at bounding box center [229, 251] width 351 height 19
drag, startPoint x: 97, startPoint y: 254, endPoint x: 21, endPoint y: 247, distance: 76.8
click at [24, 248] on div "PO: 19266 Supplier: Select 123 REG.co.uk 1Password 3 4Gon AA Jones Electric Ltd…" at bounding box center [218, 291] width 390 height 127
type input "19219"
click at [810, 324] on button "Apply Filter" at bounding box center [841, 333] width 62 height 19
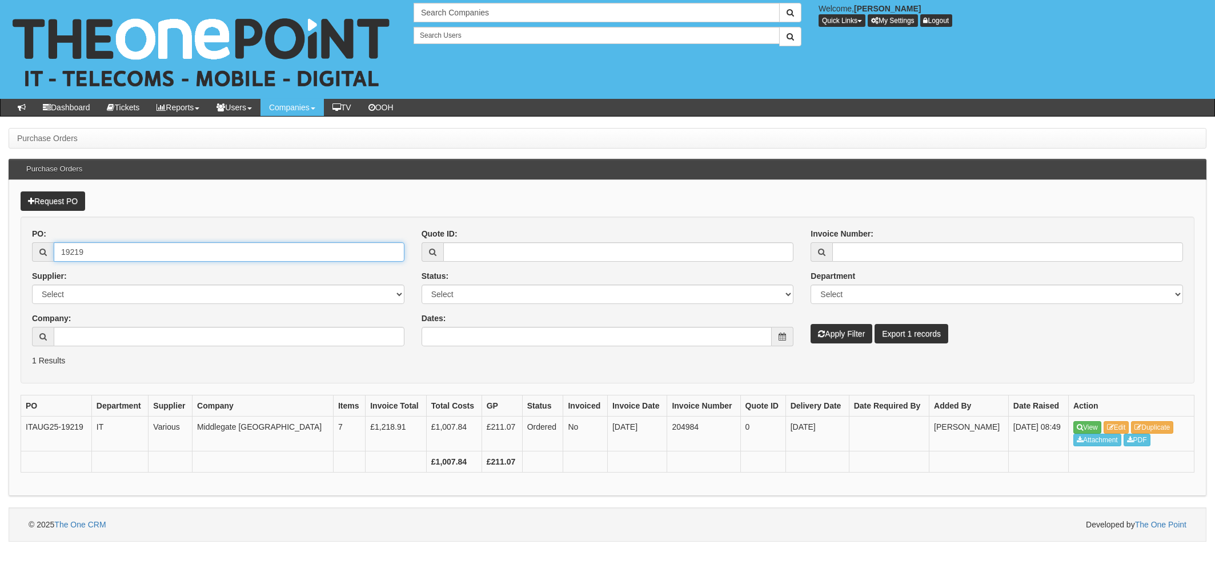
drag, startPoint x: 80, startPoint y: 253, endPoint x: 105, endPoint y: 254, distance: 25.1
click at [82, 253] on input "19219" at bounding box center [229, 251] width 351 height 19
drag, startPoint x: 113, startPoint y: 247, endPoint x: 121, endPoint y: 252, distance: 9.2
click at [113, 247] on input "19291" at bounding box center [229, 251] width 351 height 19
drag, startPoint x: 135, startPoint y: 252, endPoint x: 31, endPoint y: 249, distance: 104.0
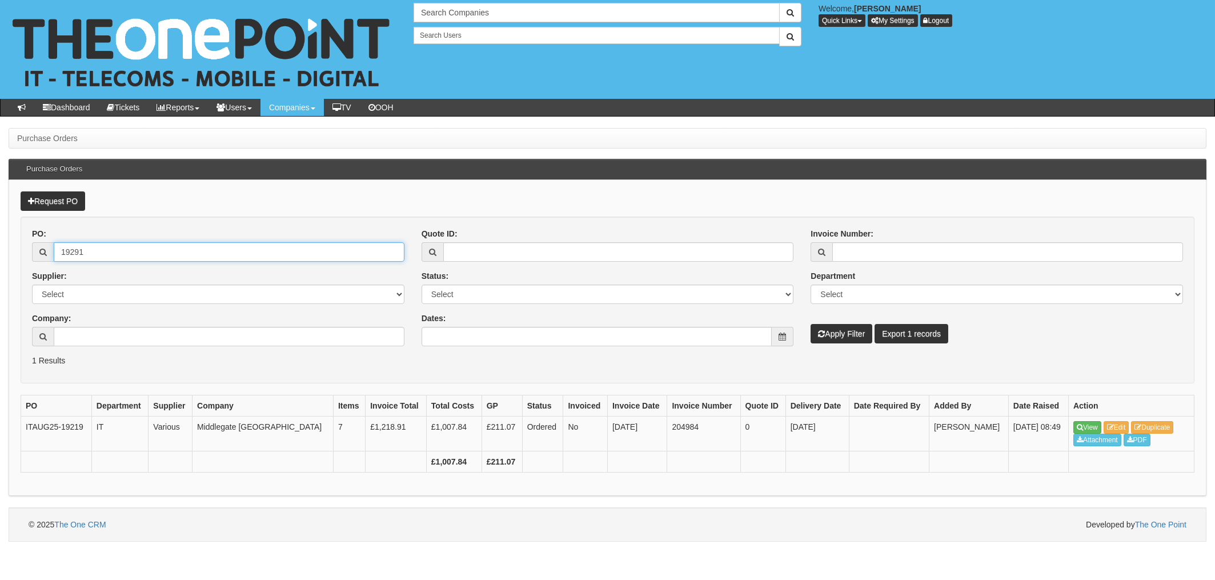
click at [82, 251] on input "19291" at bounding box center [229, 251] width 351 height 19
type input "1"
type input "19172"
click at [810, 324] on button "Apply Filter" at bounding box center [841, 333] width 62 height 19
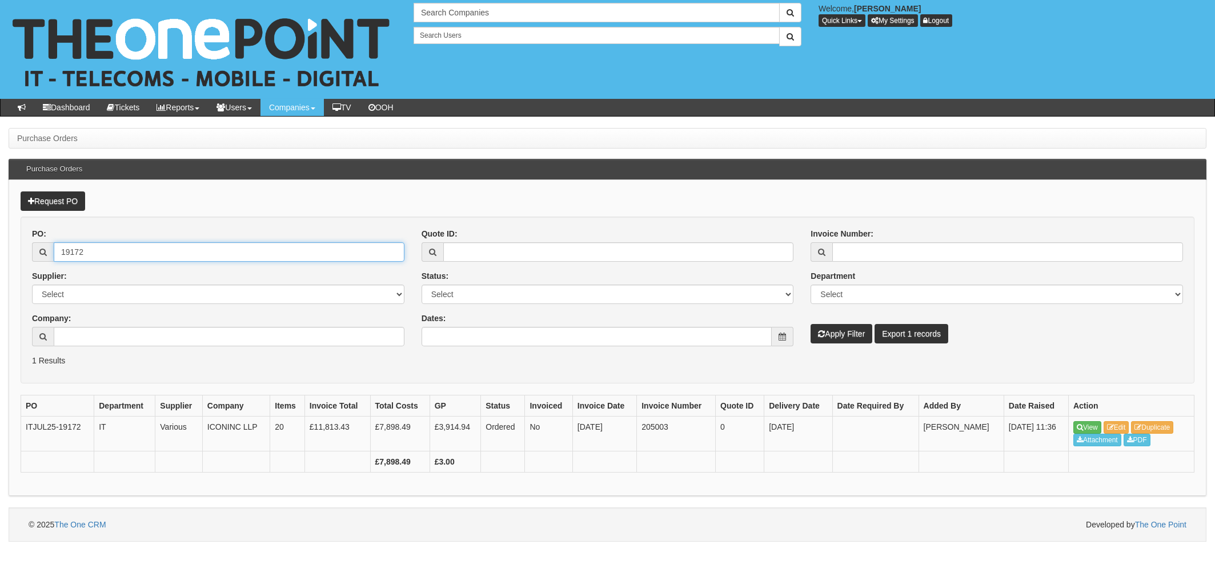
drag, startPoint x: 95, startPoint y: 252, endPoint x: 107, endPoint y: 251, distance: 11.4
click at [95, 252] on input "19172" at bounding box center [229, 251] width 351 height 19
drag, startPoint x: 110, startPoint y: 250, endPoint x: 57, endPoint y: 248, distance: 53.1
click at [61, 248] on input "19172" at bounding box center [229, 251] width 351 height 19
type input "19386"
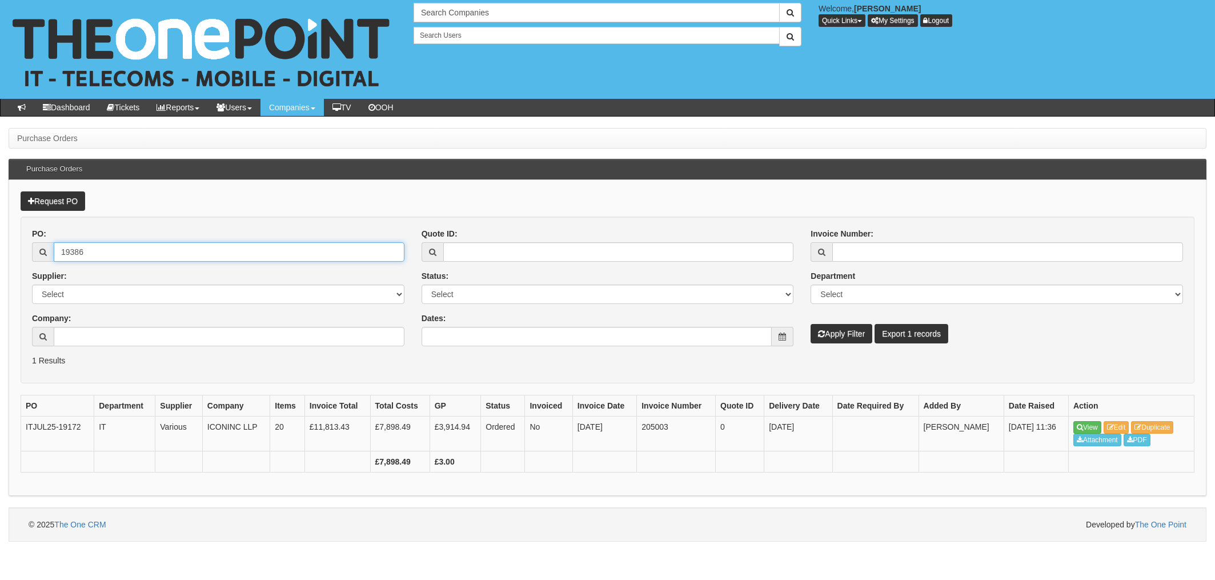
click at [810, 324] on button "Apply Filter" at bounding box center [841, 333] width 62 height 19
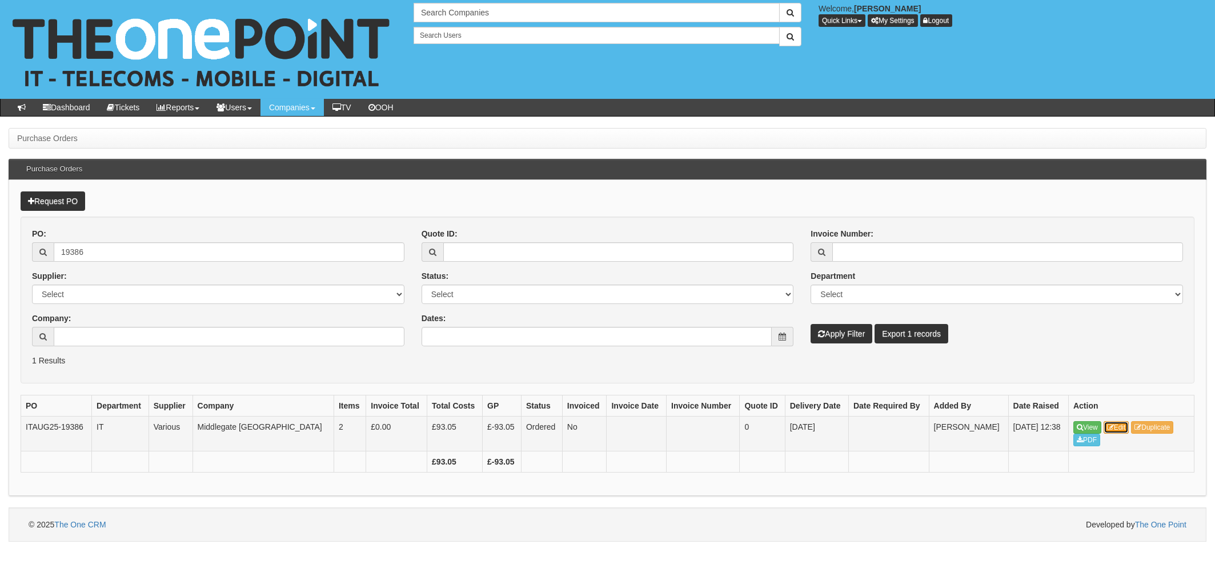
click at [1119, 423] on link "Edit" at bounding box center [1116, 427] width 26 height 13
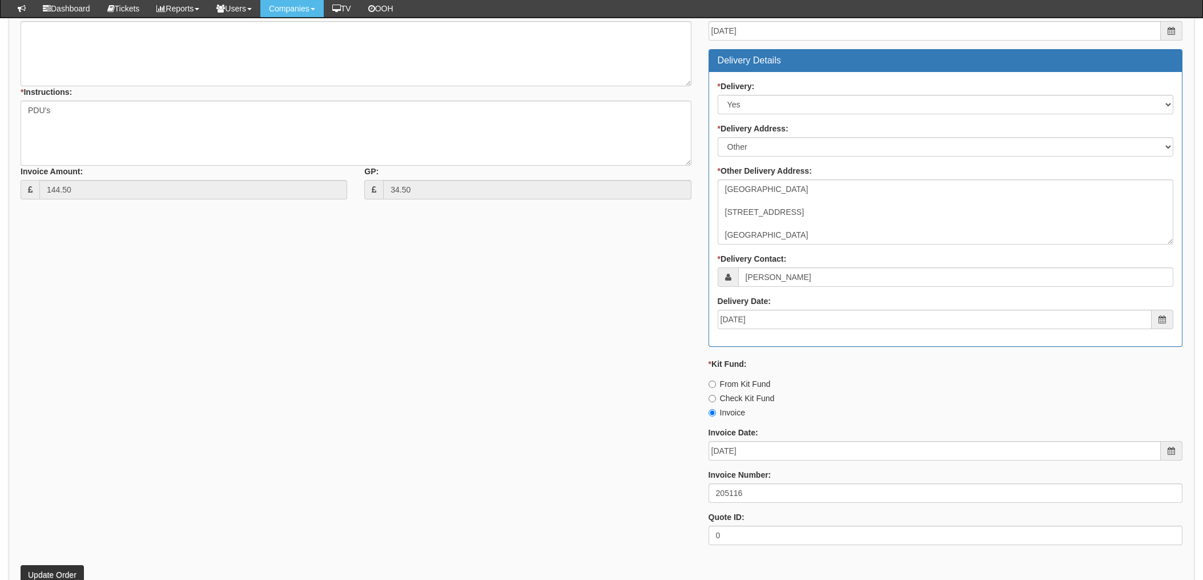
scroll to position [533, 0]
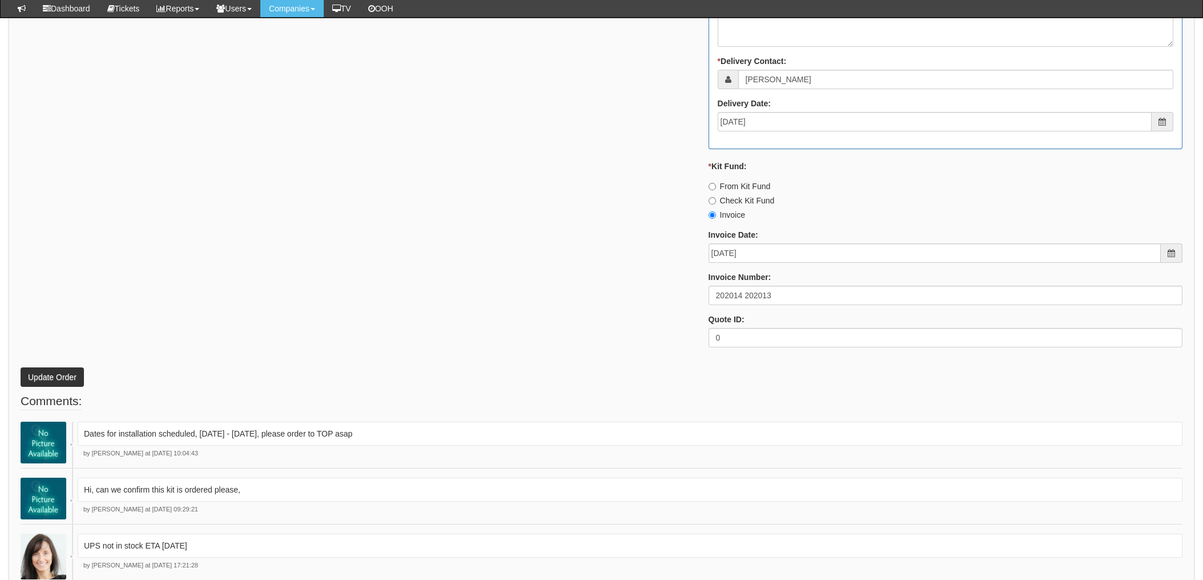
scroll to position [1066, 0]
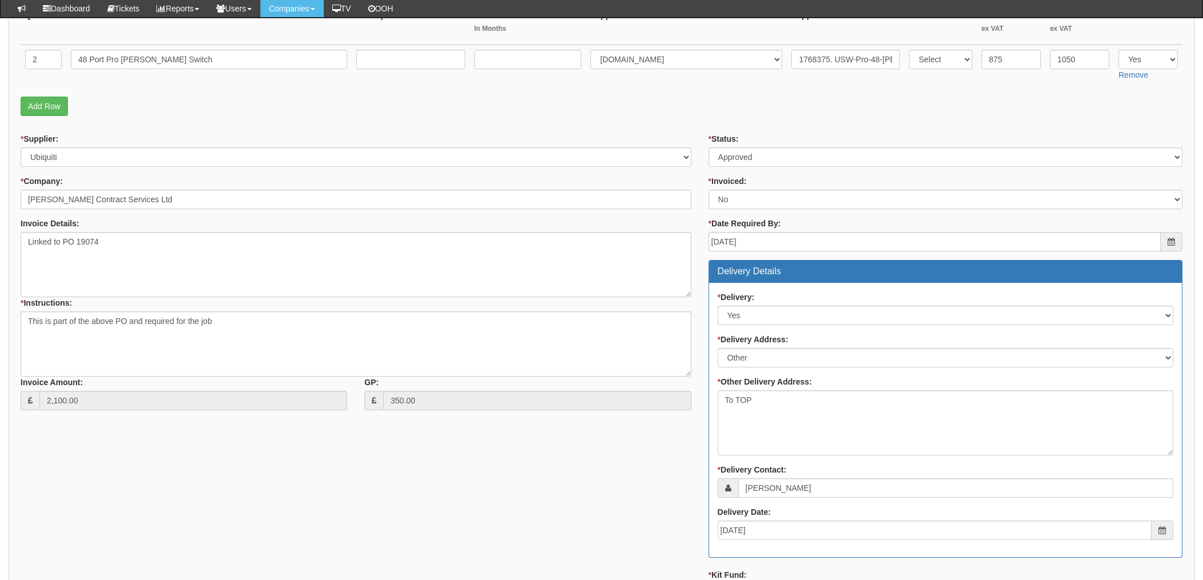
scroll to position [152, 0]
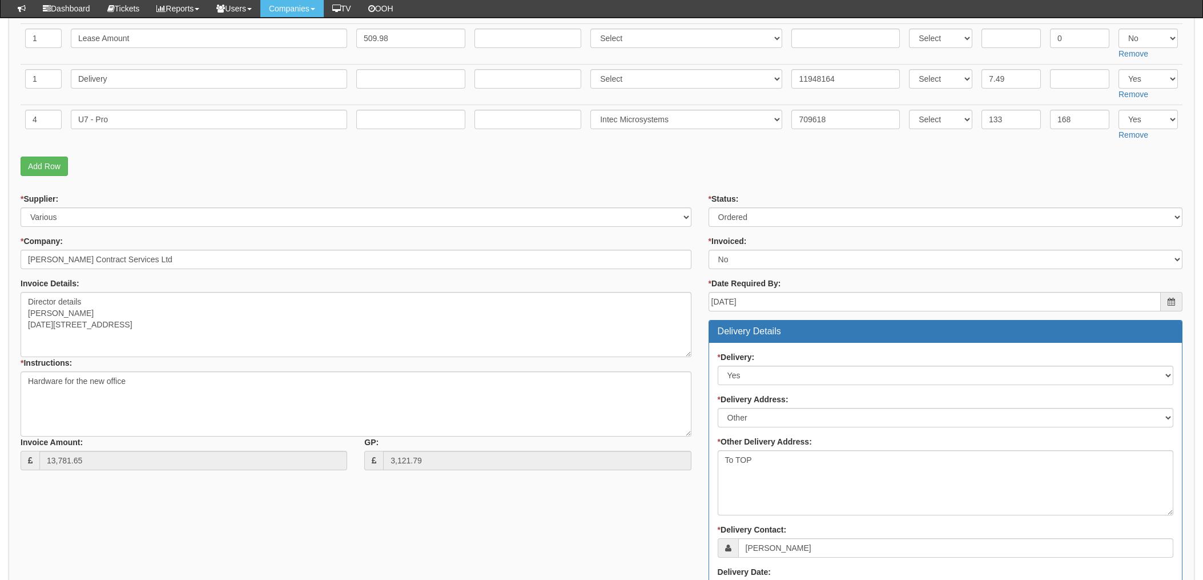
scroll to position [457, 0]
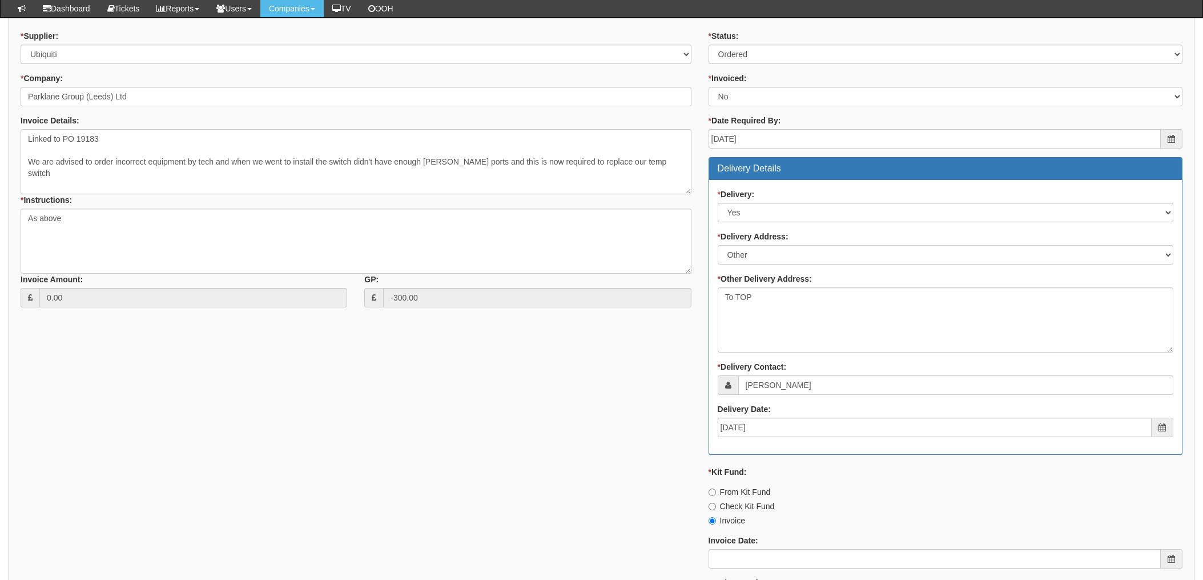
scroll to position [304, 0]
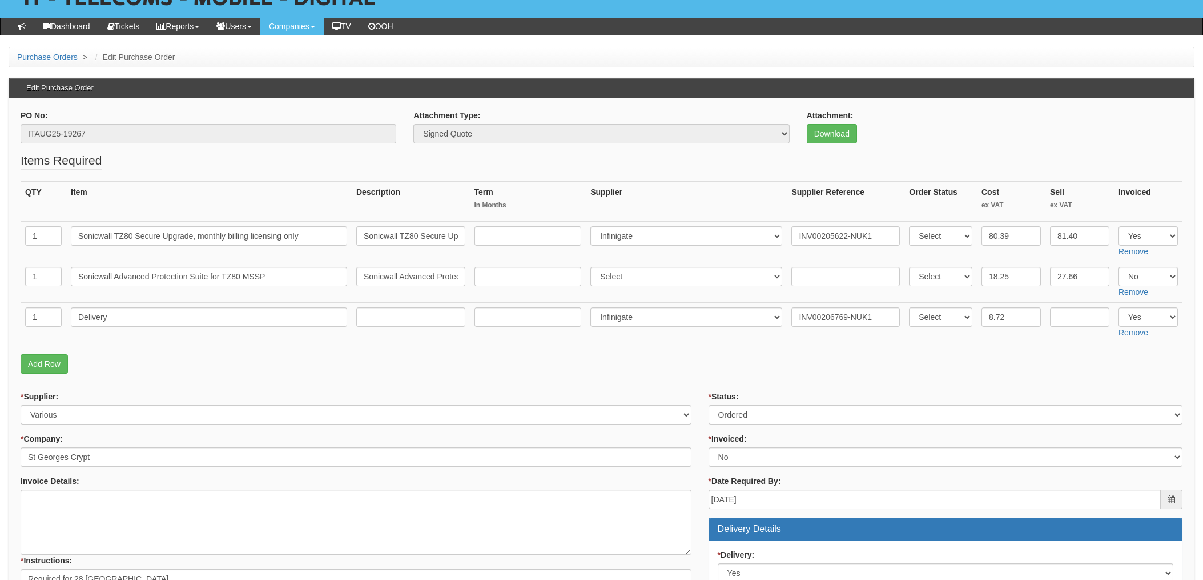
scroll to position [76, 0]
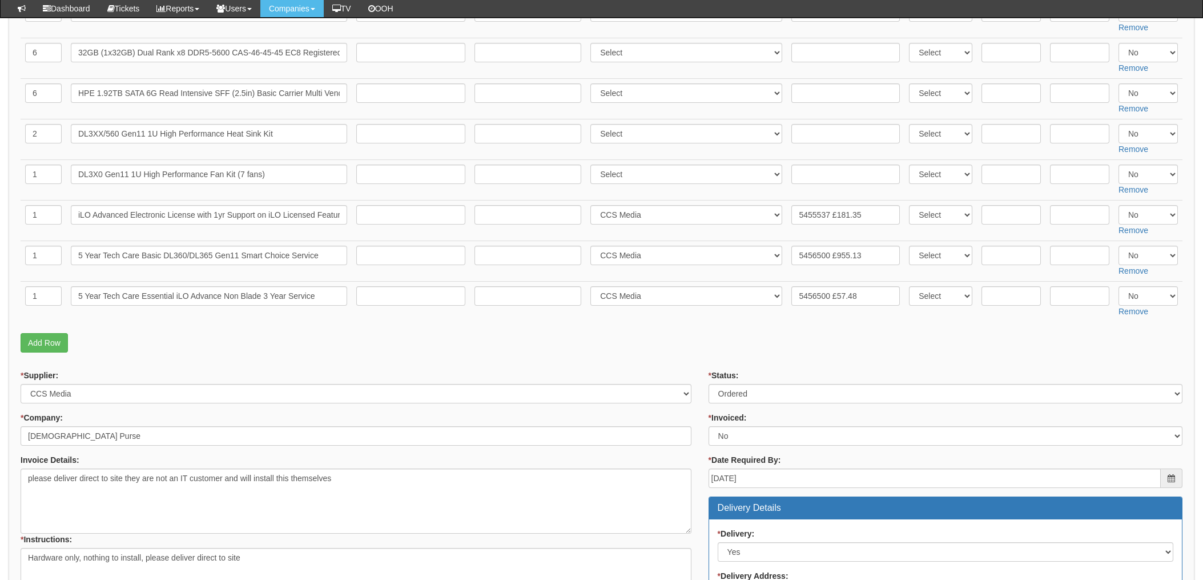
scroll to position [164, 0]
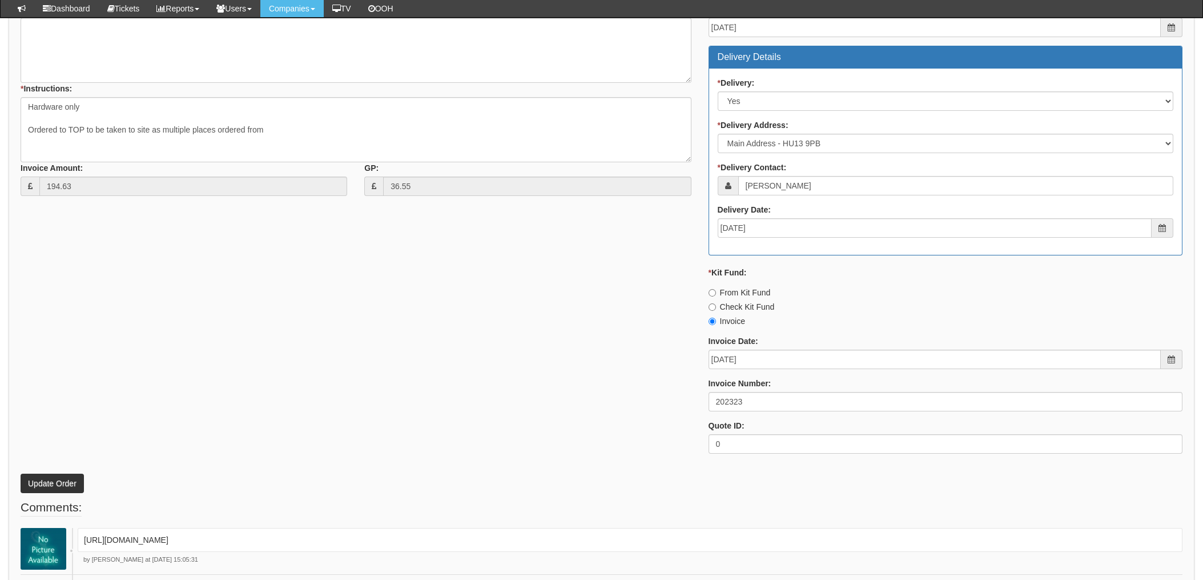
scroll to position [672, 0]
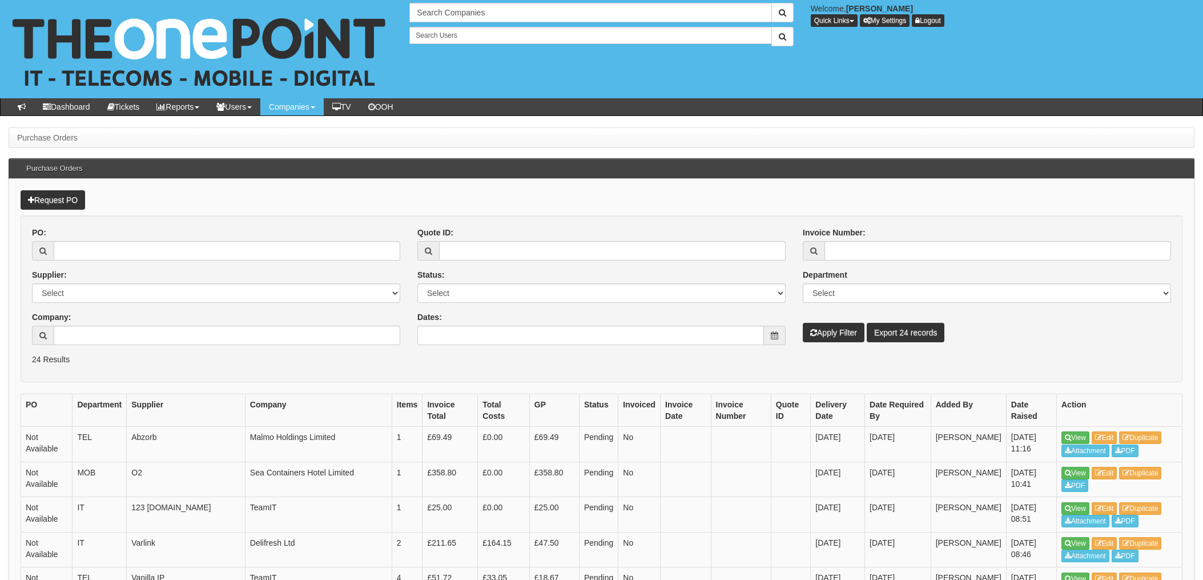
click at [121, 262] on div "PO: Supplier: Select 123 [DOMAIN_NAME] 1Password 3 4Gon [PERSON_NAME] Electric …" at bounding box center [216, 290] width 386 height 127
click at [168, 250] on input "PO:" at bounding box center [227, 250] width 347 height 19
type input "18710"
click at [803, 323] on button "Apply Filter" at bounding box center [834, 332] width 62 height 19
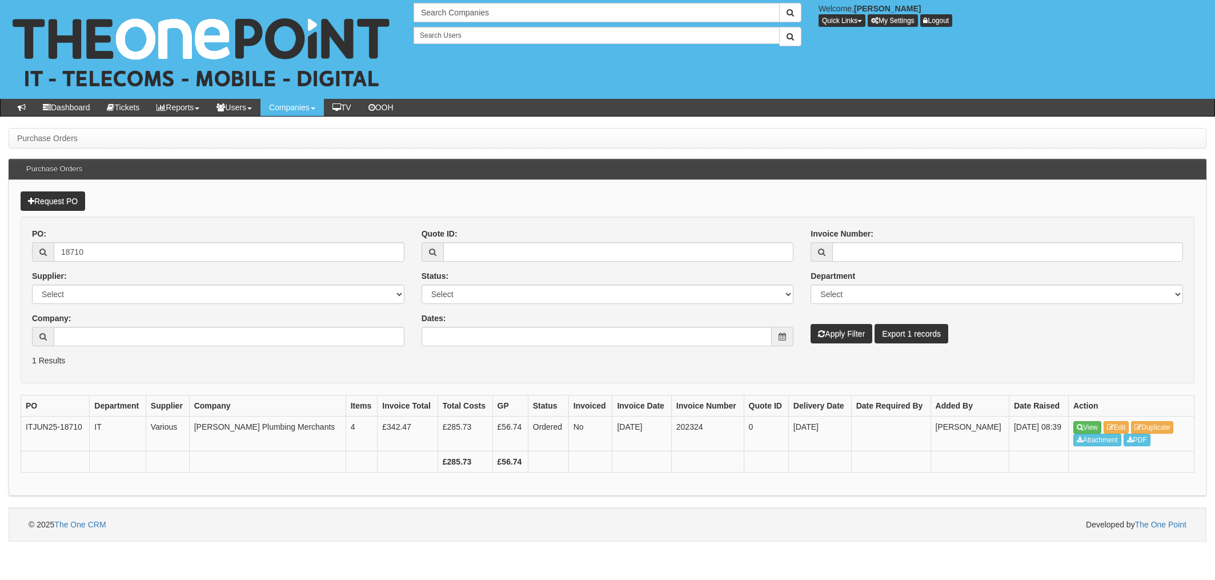
drag, startPoint x: 139, startPoint y: 262, endPoint x: 140, endPoint y: 256, distance: 6.0
click at [139, 262] on div "PO: 18710 Supplier: Select 123 [DOMAIN_NAME] 1Password 3 4Gon [PERSON_NAME] Ele…" at bounding box center [218, 291] width 390 height 127
click at [138, 250] on input "18710" at bounding box center [229, 251] width 351 height 19
type input "18709"
click at [810, 324] on button "Apply Filter" at bounding box center [841, 333] width 62 height 19
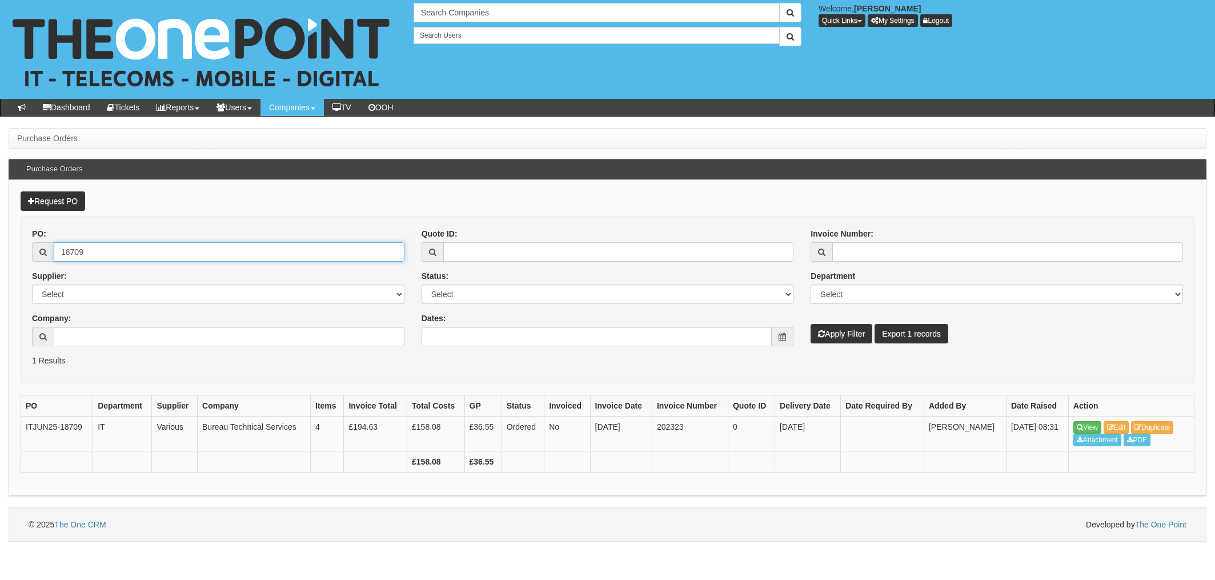
click at [140, 254] on input "18709" at bounding box center [229, 251] width 351 height 19
type input "18707"
click at [810, 324] on button "Apply Filter" at bounding box center [841, 333] width 62 height 19
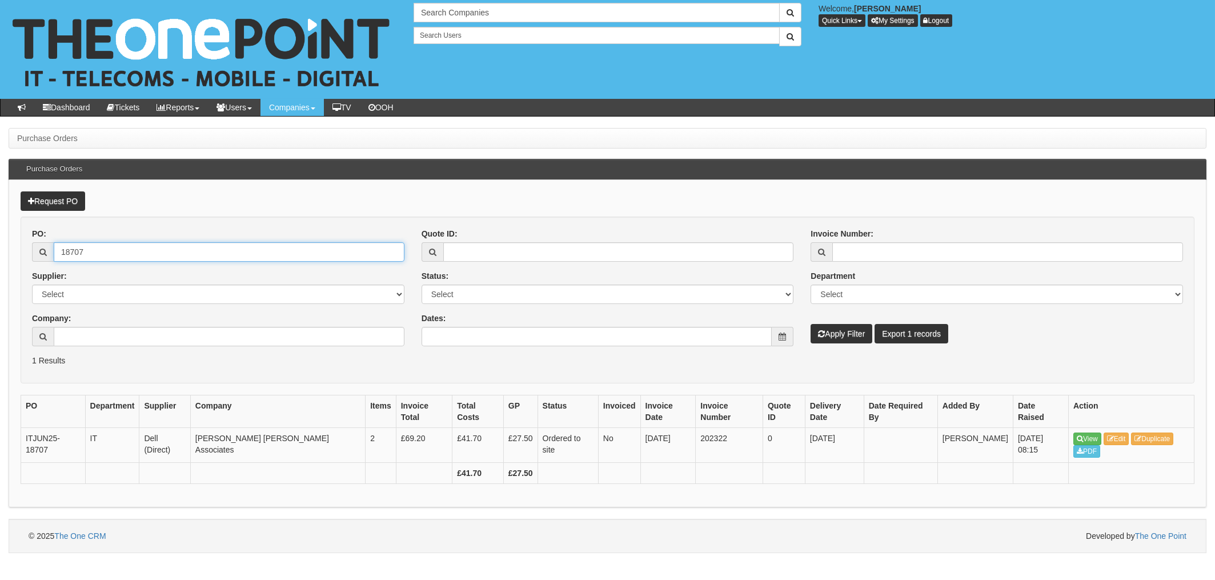
drag, startPoint x: 116, startPoint y: 248, endPoint x: 0, endPoint y: 243, distance: 116.0
click at [0, 244] on html "× Send Email × Add Appointment × Create Ticket × Create Proactive Activity × Ad…" at bounding box center [607, 276] width 1215 height 553
type input "18737"
click at [810, 324] on button "Apply Filter" at bounding box center [841, 333] width 62 height 19
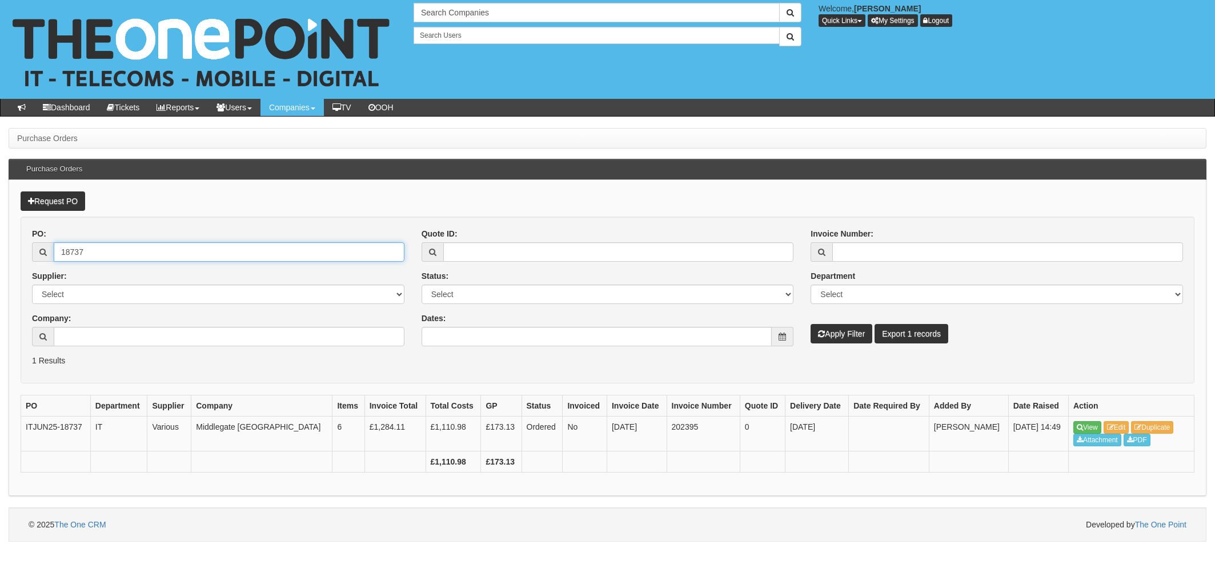
click at [130, 259] on input "18737" at bounding box center [229, 251] width 351 height 19
drag, startPoint x: 81, startPoint y: 250, endPoint x: 1, endPoint y: 248, distance: 80.6
click at [54, 250] on input "18737" at bounding box center [229, 251] width 351 height 19
type input "18726"
click at [810, 324] on button "Apply Filter" at bounding box center [841, 333] width 62 height 19
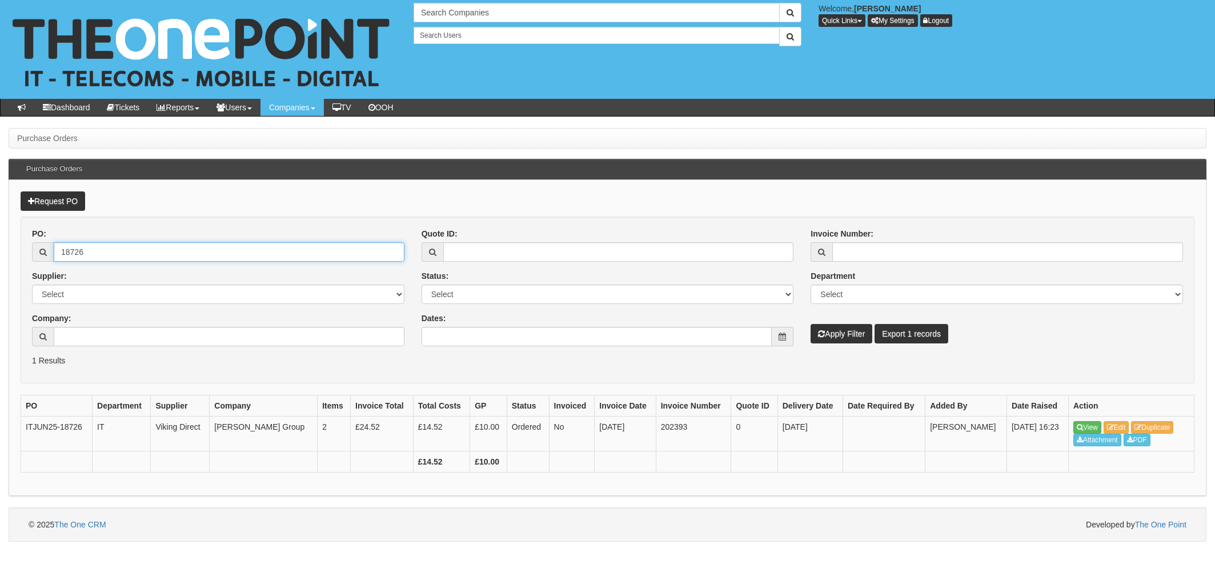
drag, startPoint x: 107, startPoint y: 260, endPoint x: 102, endPoint y: 255, distance: 7.7
click at [107, 259] on input "18726" at bounding box center [229, 251] width 351 height 19
click at [99, 252] on input "18726" at bounding box center [229, 251] width 351 height 19
drag, startPoint x: 108, startPoint y: 249, endPoint x: 23, endPoint y: 247, distance: 85.1
click at [67, 248] on input "18726" at bounding box center [229, 251] width 351 height 19
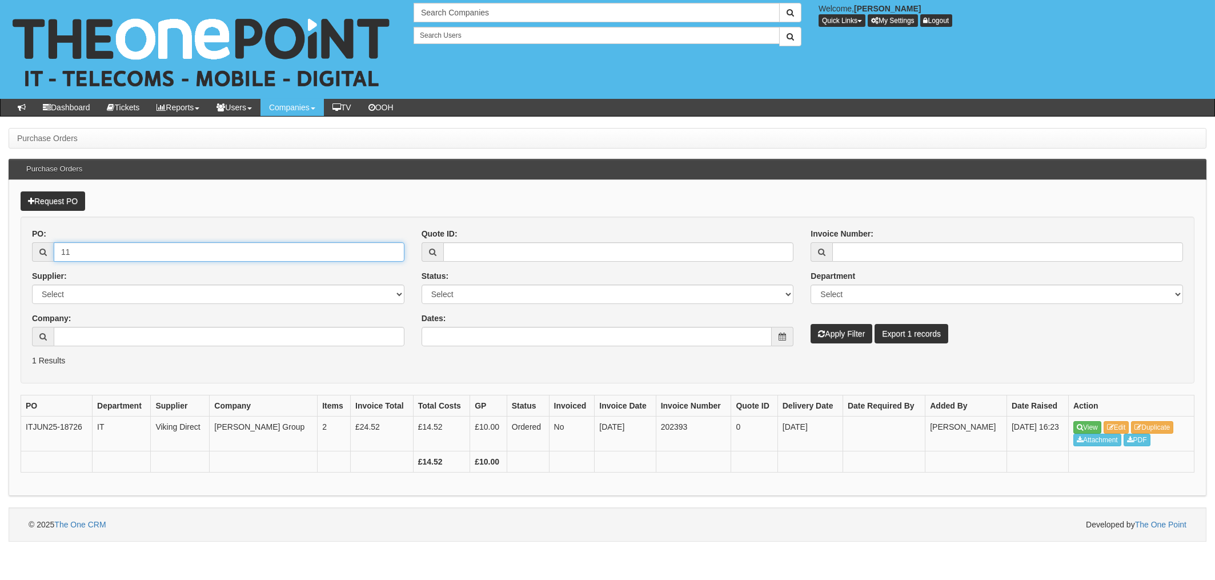
type input "1"
type input "18737"
click at [810, 324] on button "Apply Filter" at bounding box center [841, 333] width 62 height 19
click at [123, 253] on input "18737" at bounding box center [229, 251] width 351 height 19
click at [72, 249] on input "18737" at bounding box center [229, 251] width 351 height 19
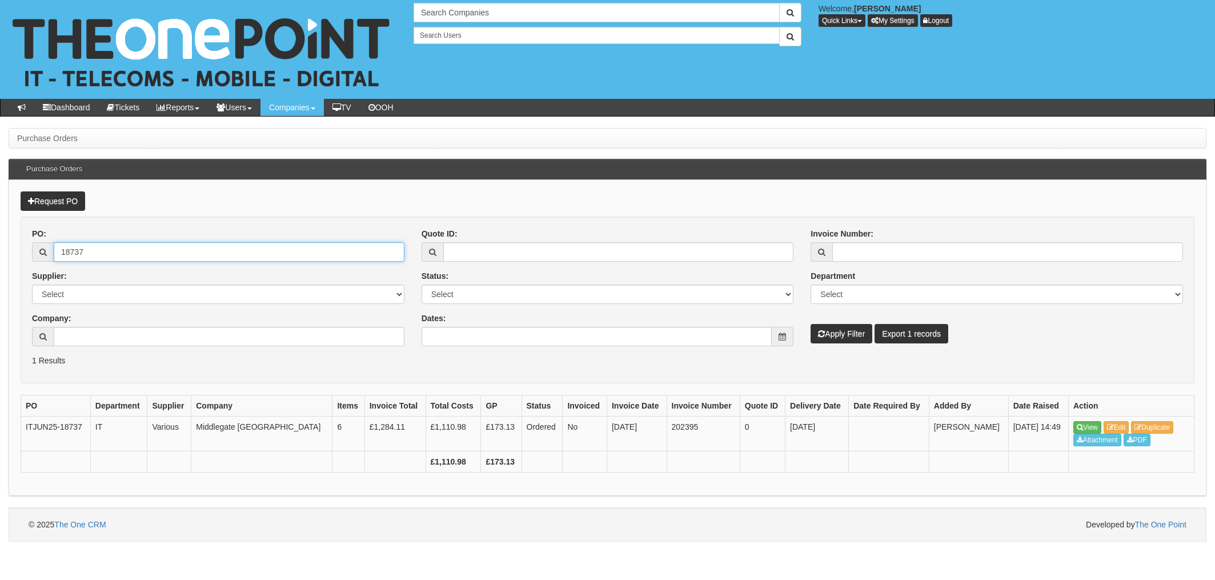
click at [130, 252] on input "18737" at bounding box center [229, 251] width 351 height 19
click at [146, 250] on input "18737" at bounding box center [229, 251] width 351 height 19
click at [106, 248] on input "18737" at bounding box center [229, 251] width 351 height 19
drag, startPoint x: 139, startPoint y: 288, endPoint x: 121, endPoint y: 283, distance: 18.6
click at [138, 288] on select "Select 123 [DOMAIN_NAME] 1Password 3 4Gon [PERSON_NAME] Electric Ltd Abzorb Acc…" at bounding box center [218, 293] width 372 height 19
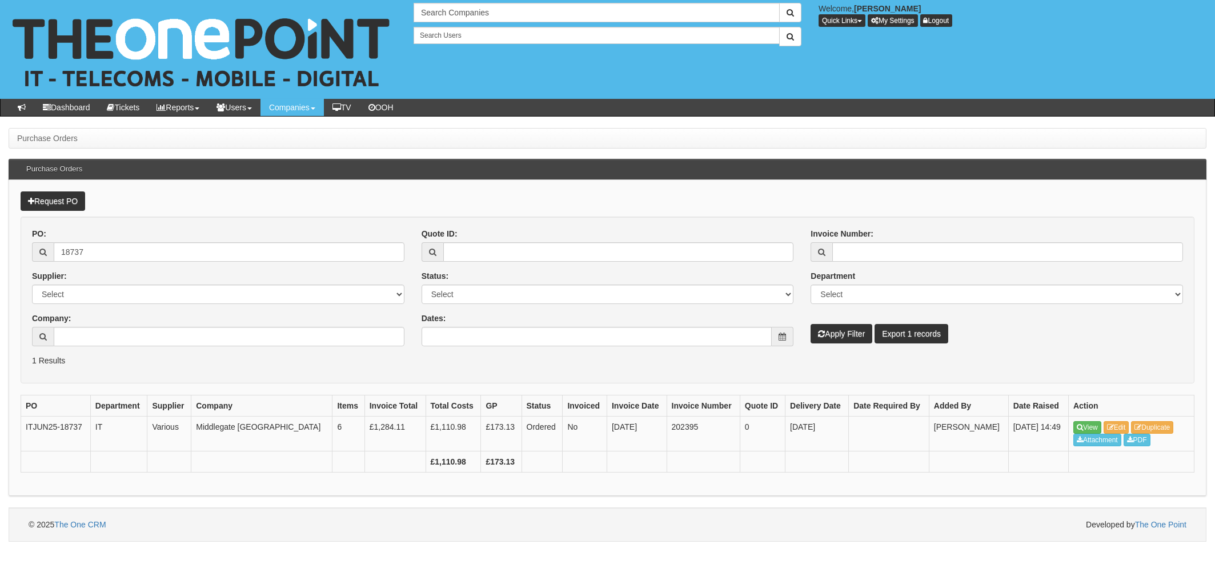
click at [425, 203] on p "Request PO" at bounding box center [608, 200] width 1174 height 19
click at [88, 254] on input "18737" at bounding box center [229, 251] width 351 height 19
drag, startPoint x: 109, startPoint y: 252, endPoint x: 13, endPoint y: 250, distance: 96.0
click at [14, 250] on div "Request PO PO: 18737 Supplier: Select 123 [DOMAIN_NAME] 1Password 3 4Gon [PERSO…" at bounding box center [608, 338] width 1198 height 316
type input "18828"
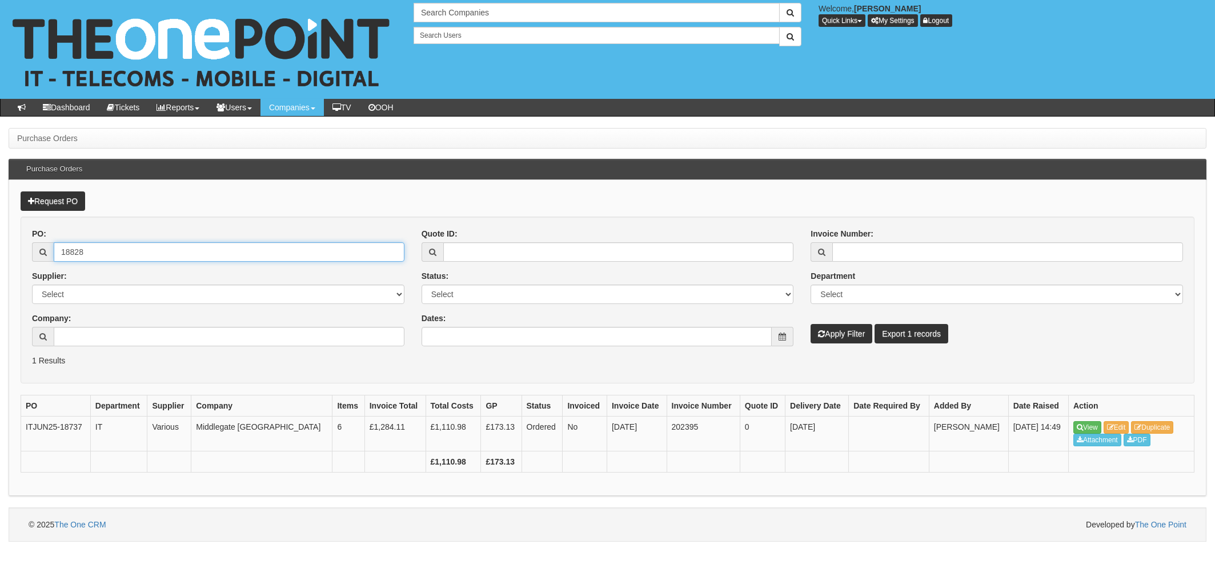
click at [810, 324] on button "Apply Filter" at bounding box center [841, 333] width 62 height 19
drag, startPoint x: 116, startPoint y: 255, endPoint x: 136, endPoint y: 254, distance: 20.0
click at [116, 254] on input "18828" at bounding box center [229, 251] width 351 height 19
drag, startPoint x: 136, startPoint y: 252, endPoint x: 0, endPoint y: 246, distance: 136.0
click at [23, 247] on div "PO: 18828 Supplier: Select 123 [DOMAIN_NAME] 1Password 3 4Gon [PERSON_NAME] Ele…" at bounding box center [218, 291] width 390 height 127
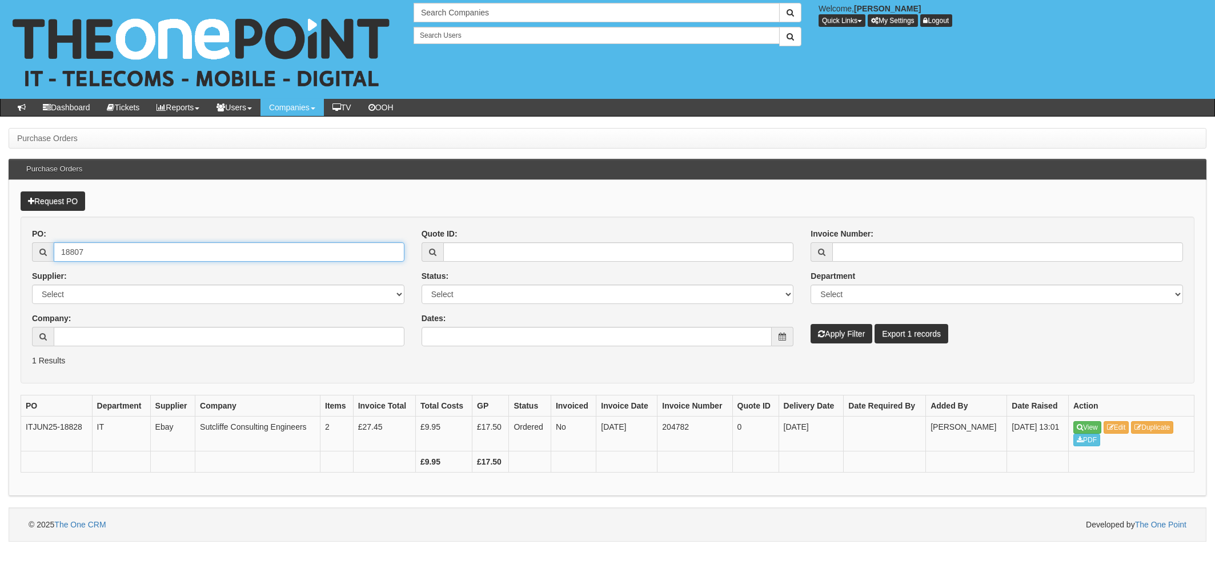
type input "18807"
click at [810, 324] on button "Apply Filter" at bounding box center [841, 333] width 62 height 19
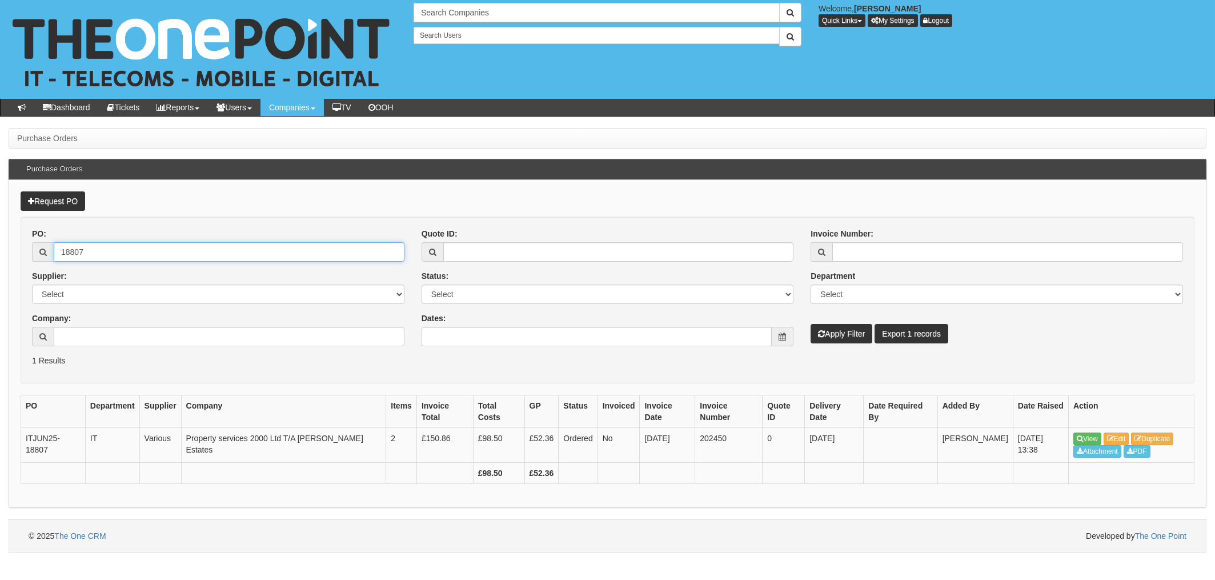
click at [126, 249] on input "18807" at bounding box center [229, 251] width 351 height 19
drag, startPoint x: 158, startPoint y: 250, endPoint x: 0, endPoint y: 244, distance: 158.3
click at [35, 250] on div "18807" at bounding box center [218, 251] width 372 height 19
type input "18599"
click at [810, 324] on button "Apply Filter" at bounding box center [841, 333] width 62 height 19
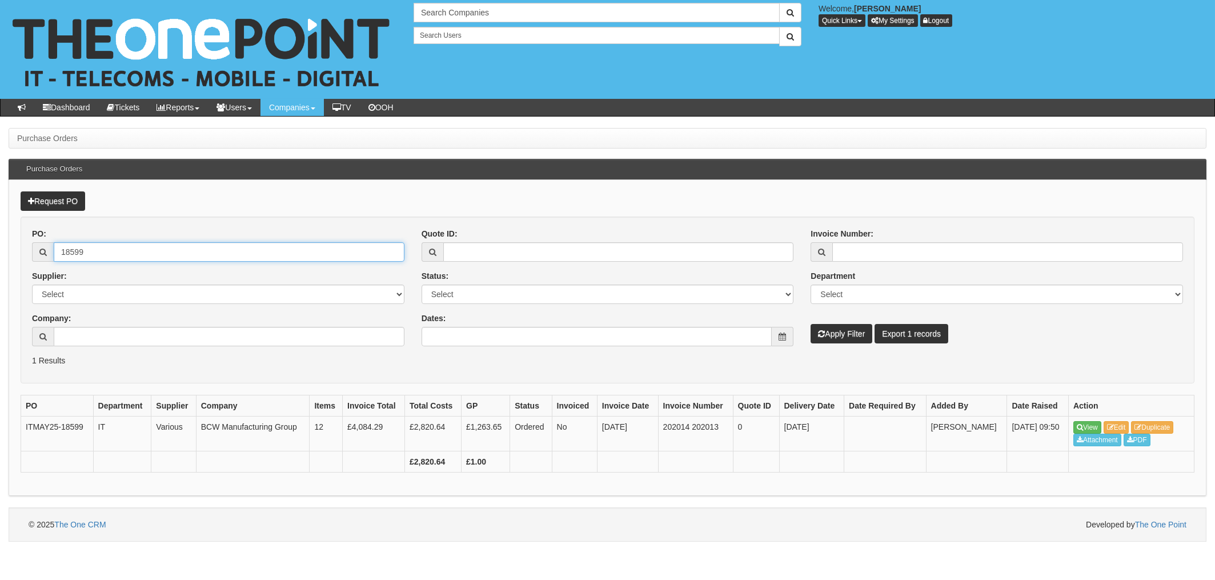
drag, startPoint x: 104, startPoint y: 250, endPoint x: 135, endPoint y: 251, distance: 30.9
click at [104, 250] on input "18599" at bounding box center [229, 251] width 351 height 19
drag, startPoint x: 114, startPoint y: 251, endPoint x: 0, endPoint y: 247, distance: 113.7
click at [0, 250] on div "Purchase Orders Purchase Orders Request PO PO: 18599 Supplier: Select 123 REG.c…" at bounding box center [607, 334] width 1215 height 413
type input "18566"
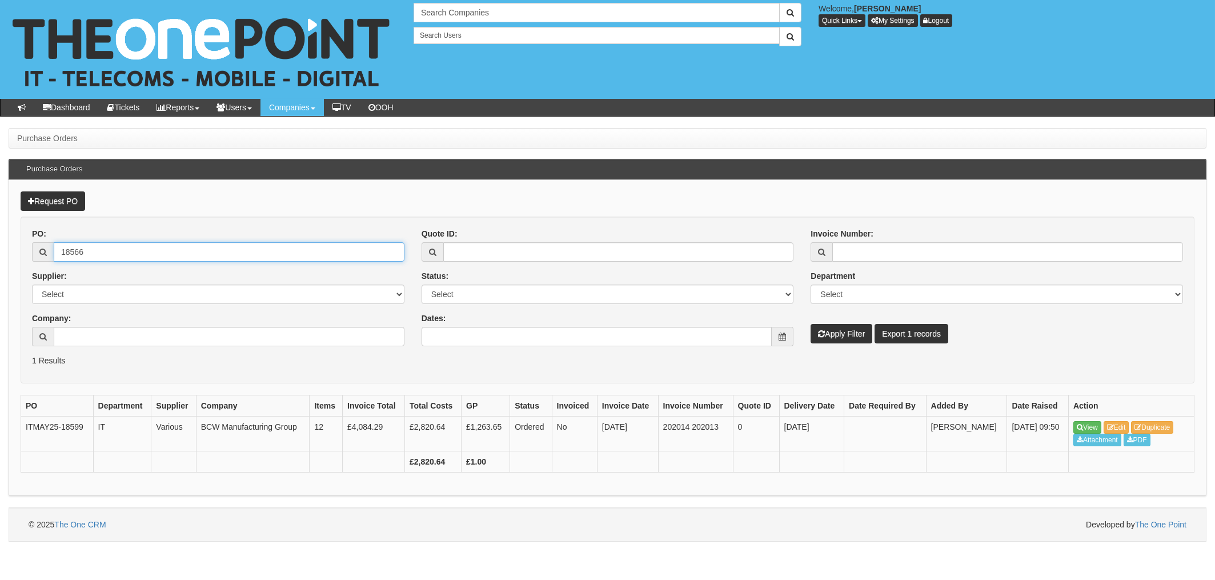
click at [810, 324] on button "Apply Filter" at bounding box center [841, 333] width 62 height 19
click at [112, 252] on input "18566" at bounding box center [229, 251] width 351 height 19
drag, startPoint x: 157, startPoint y: 255, endPoint x: 0, endPoint y: 252, distance: 157.1
click at [0, 253] on html "× Send Email × Add Appointment × Create Ticket × Create Proactive Activity × Ad…" at bounding box center [607, 270] width 1215 height 541
type input "18465"
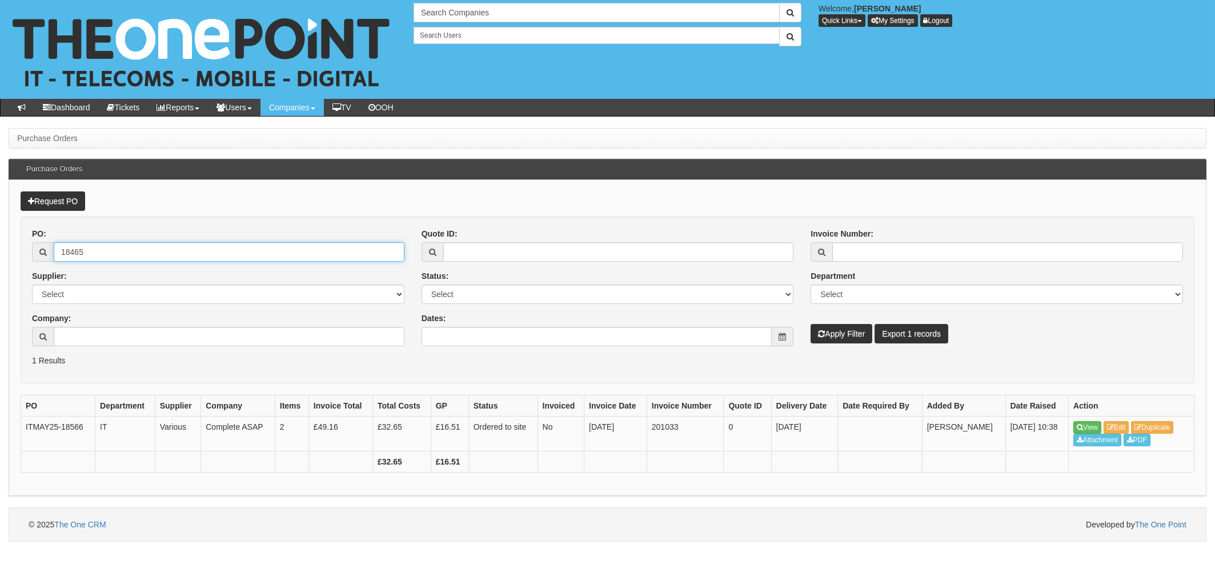
click at [810, 324] on button "Apply Filter" at bounding box center [841, 333] width 62 height 19
drag, startPoint x: 102, startPoint y: 243, endPoint x: 119, endPoint y: 254, distance: 20.3
click at [102, 244] on input "18465" at bounding box center [229, 251] width 351 height 19
drag, startPoint x: 121, startPoint y: 254, endPoint x: 23, endPoint y: 249, distance: 97.2
click at [33, 250] on div "18465" at bounding box center [218, 251] width 372 height 19
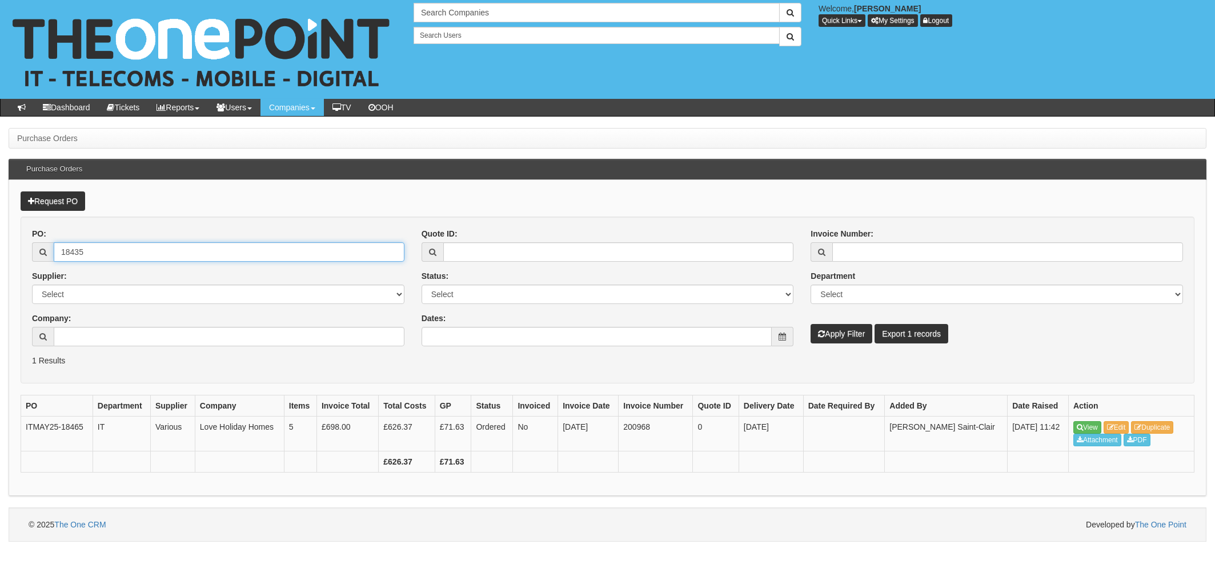
type input "18435"
click at [810, 324] on button "Apply Filter" at bounding box center [841, 333] width 62 height 19
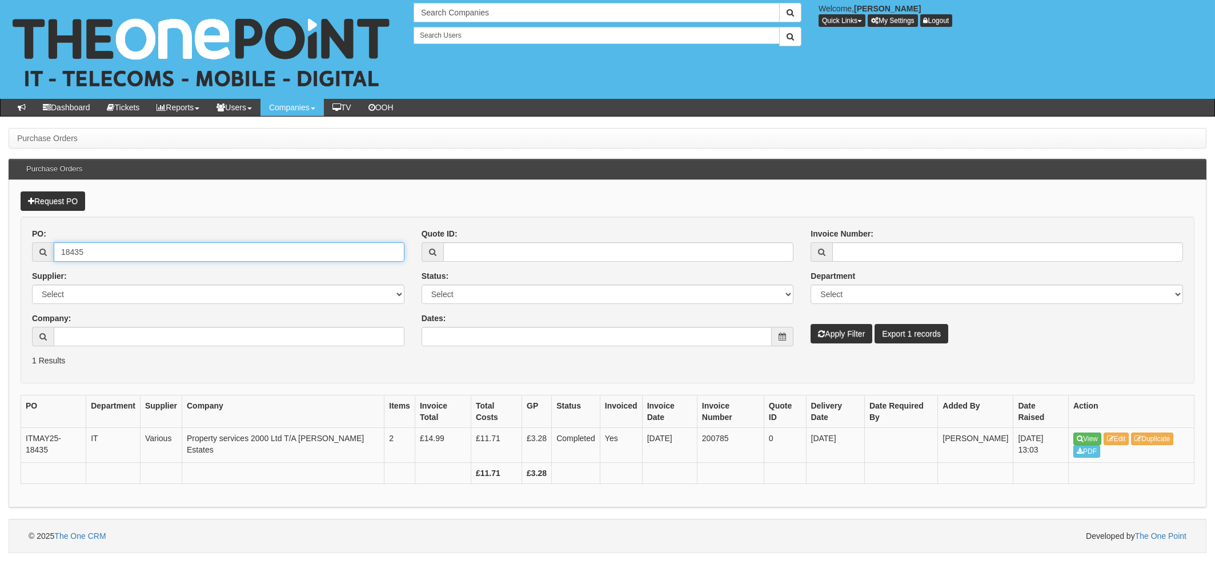
drag, startPoint x: 130, startPoint y: 255, endPoint x: 154, endPoint y: 257, distance: 23.5
click at [130, 255] on input "18435" at bounding box center [229, 251] width 351 height 19
drag, startPoint x: 142, startPoint y: 254, endPoint x: 0, endPoint y: 234, distance: 143.7
click at [18, 253] on div "Request PO PO: 18435 Supplier: Select 123 REG.co.uk 1Password 3 4Gon AA Jones E…" at bounding box center [608, 344] width 1198 height 328
type input "18333"
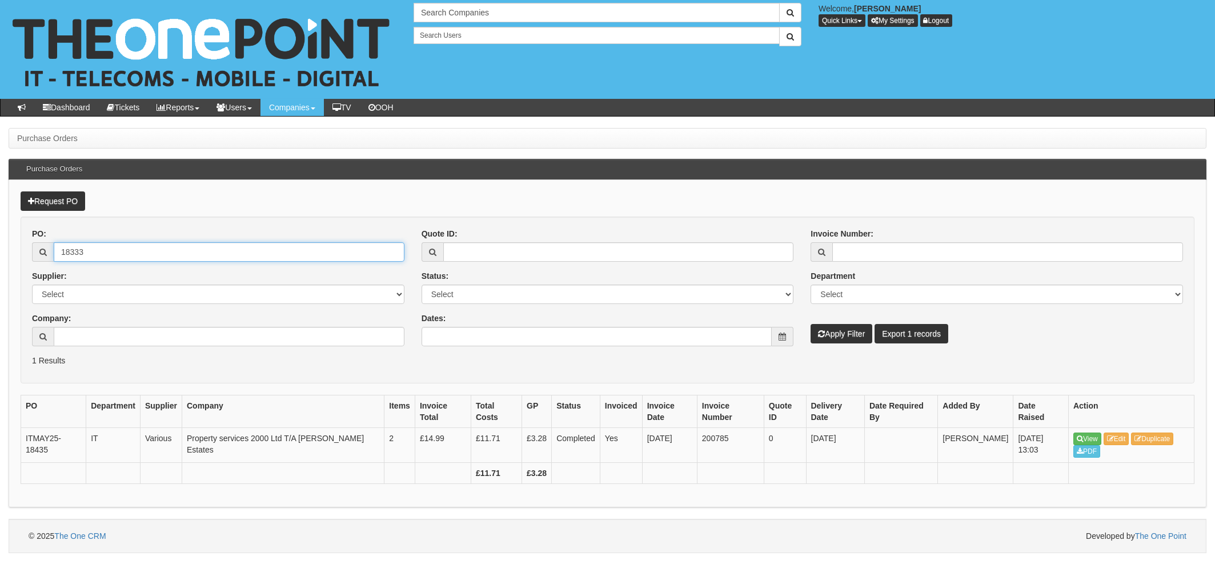
click at [810, 324] on button "Apply Filter" at bounding box center [841, 333] width 62 height 19
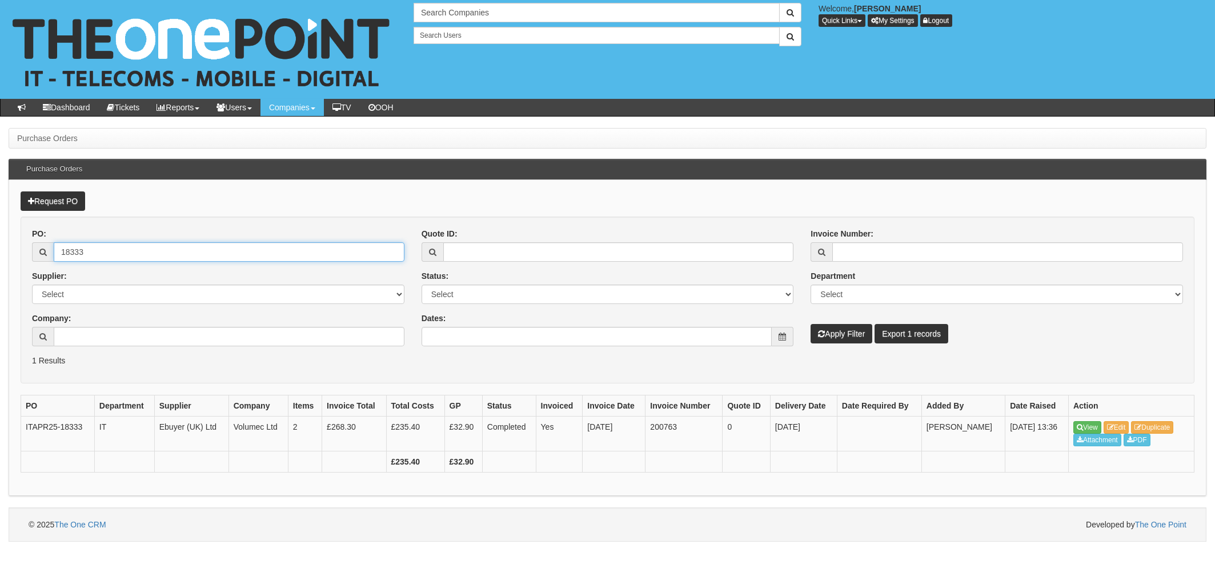
drag, startPoint x: 74, startPoint y: 254, endPoint x: 92, endPoint y: 254, distance: 17.7
click at [74, 254] on input "18333" at bounding box center [229, 251] width 351 height 19
drag, startPoint x: 98, startPoint y: 254, endPoint x: 0, endPoint y: 245, distance: 98.6
click at [7, 247] on div "Purchase Orders Purchase Orders Request PO PO: 18333 Supplier: Select 123 REG.c…" at bounding box center [607, 334] width 1215 height 413
type input "18343"
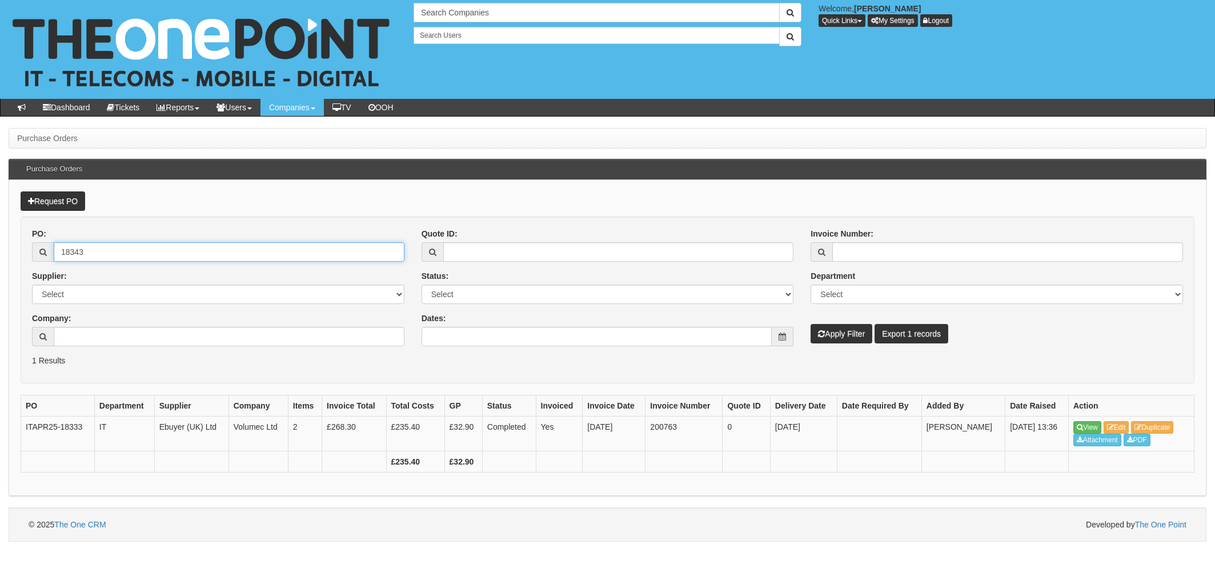
click at [810, 324] on button "Apply Filter" at bounding box center [841, 333] width 62 height 19
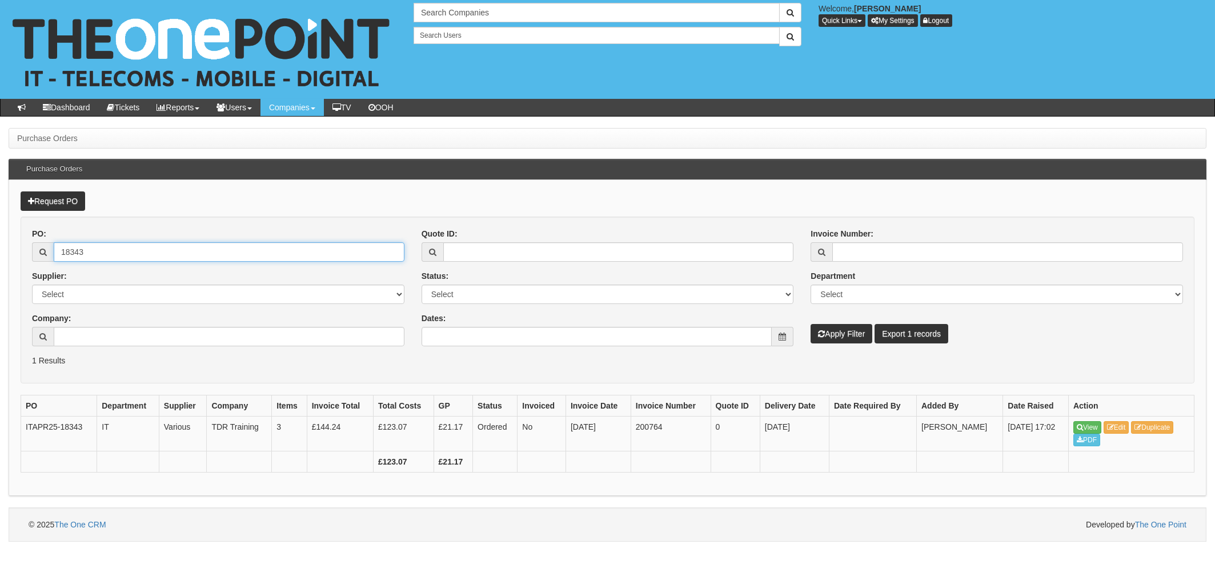
click at [102, 243] on input "18343" at bounding box center [229, 251] width 351 height 19
drag, startPoint x: 106, startPoint y: 249, endPoint x: 0, endPoint y: 239, distance: 106.7
click at [7, 244] on div "Purchase Orders Purchase Orders Request PO PO: 18343 Supplier: Select 123 REG.c…" at bounding box center [607, 334] width 1215 height 413
type input "18839"
click at [810, 324] on button "Apply Filter" at bounding box center [841, 333] width 62 height 19
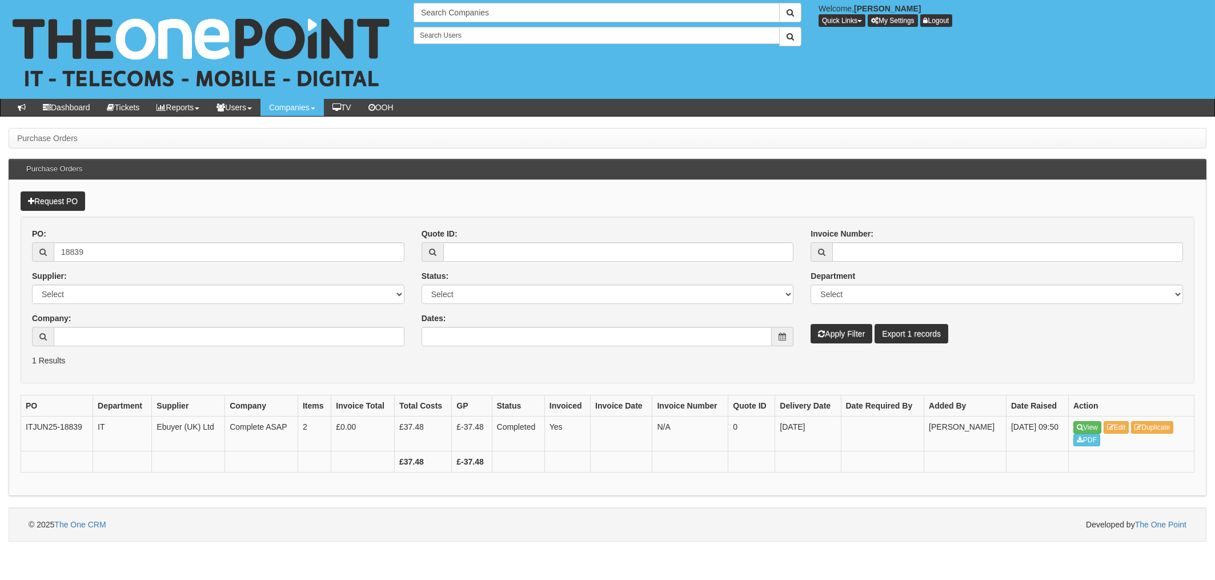
click at [142, 241] on div "PO: 18839" at bounding box center [218, 245] width 372 height 34
click at [159, 249] on input "18839" at bounding box center [229, 251] width 351 height 19
drag, startPoint x: 62, startPoint y: 248, endPoint x: -3, endPoint y: 247, distance: 65.7
click at [0, 247] on html "× Send Email × Add Appointment × Create Ticket × Create Proactive Activity × Ad…" at bounding box center [607, 270] width 1215 height 541
type input "18582"
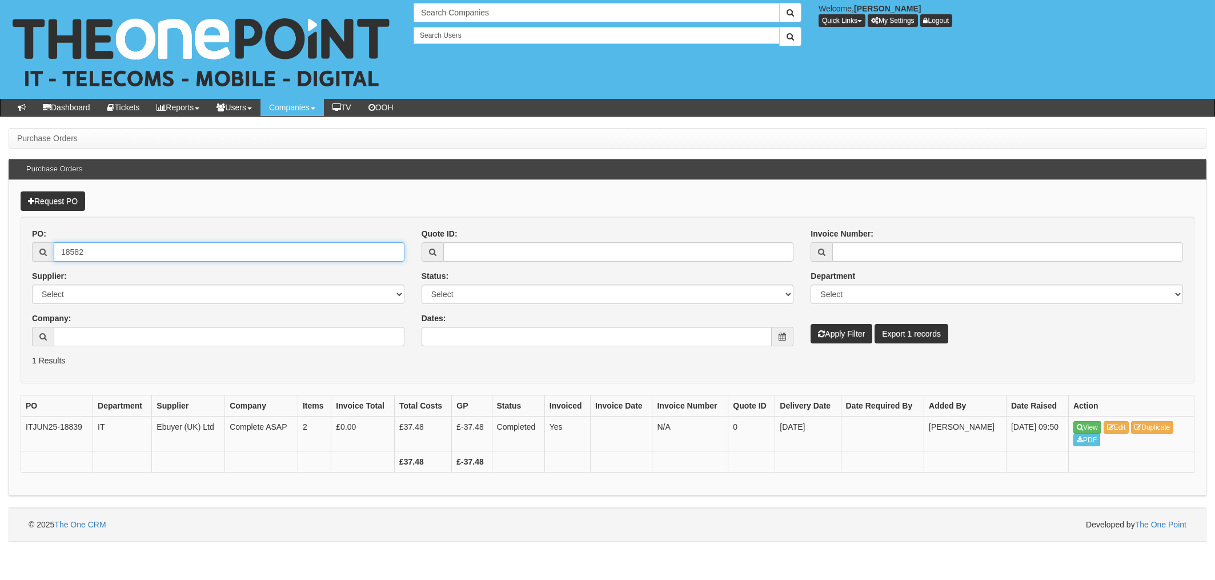
click at [810, 324] on button "Apply Filter" at bounding box center [841, 333] width 62 height 19
click at [91, 250] on input "18582" at bounding box center [229, 251] width 351 height 19
drag, startPoint x: 89, startPoint y: 246, endPoint x: 0, endPoint y: 230, distance: 90.4
click at [0, 235] on html "× Send Email × Add Appointment × Create Ticket × Create Proactive Activity × Ad…" at bounding box center [607, 270] width 1215 height 541
type input "18818"
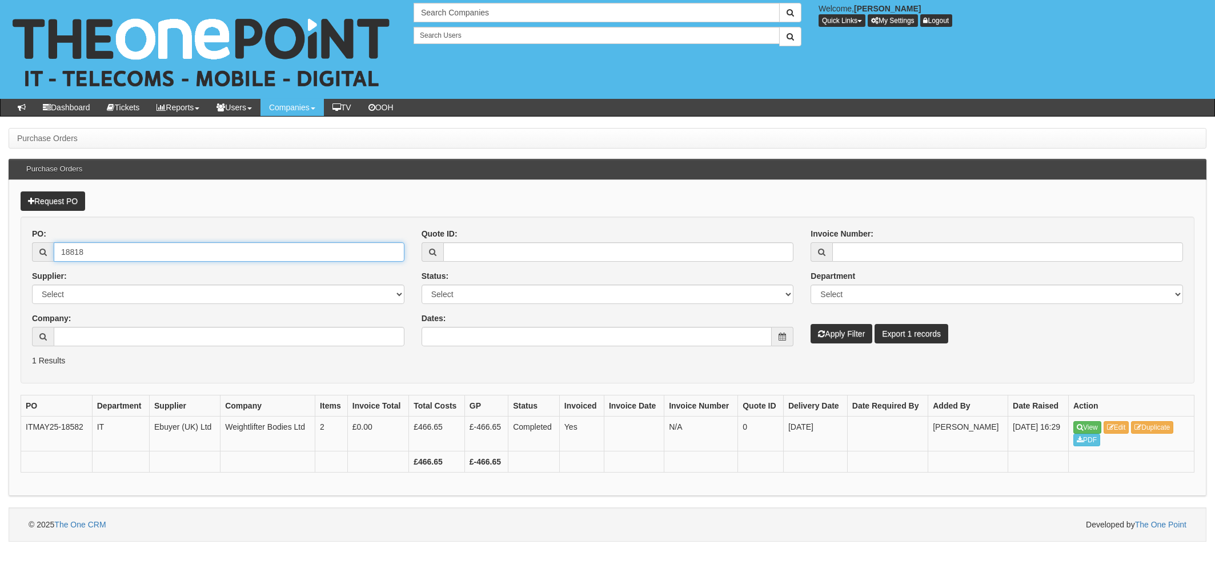
click at [810, 324] on button "Apply Filter" at bounding box center [841, 333] width 62 height 19
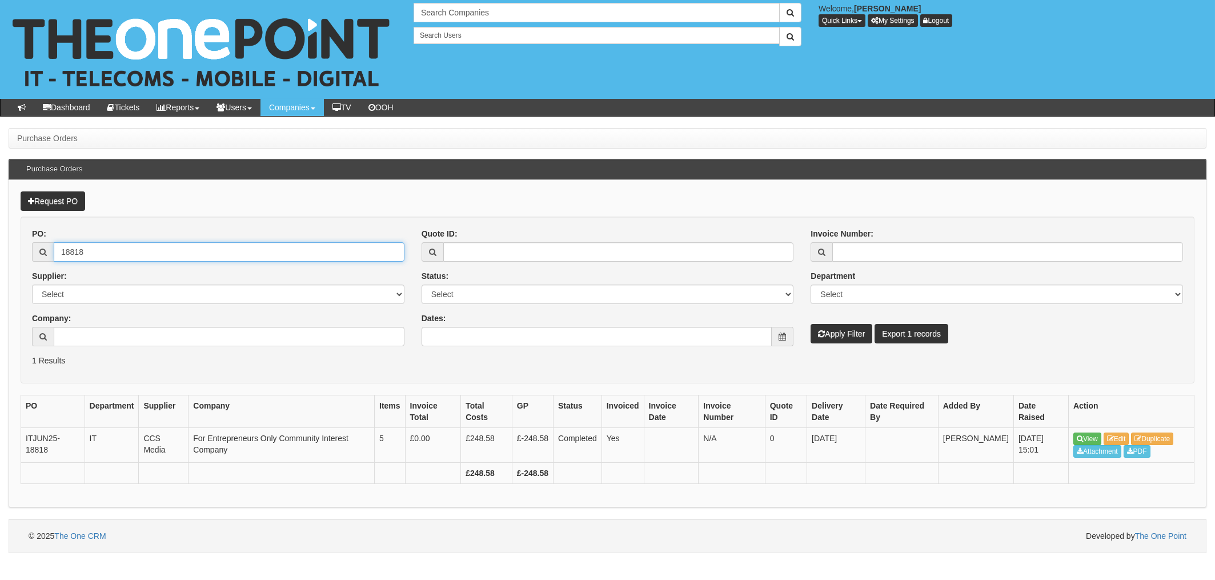
click at [73, 247] on input "18818" at bounding box center [229, 251] width 351 height 19
drag, startPoint x: 113, startPoint y: 248, endPoint x: 0, endPoint y: 247, distance: 112.5
click at [11, 247] on div "Request PO PO: 18818 Supplier: Select 123 REG.co.uk 1Password 3 4Gon AA Jones E…" at bounding box center [608, 344] width 1198 height 328
type input "18333"
click at [810, 324] on button "Apply Filter" at bounding box center [841, 333] width 62 height 19
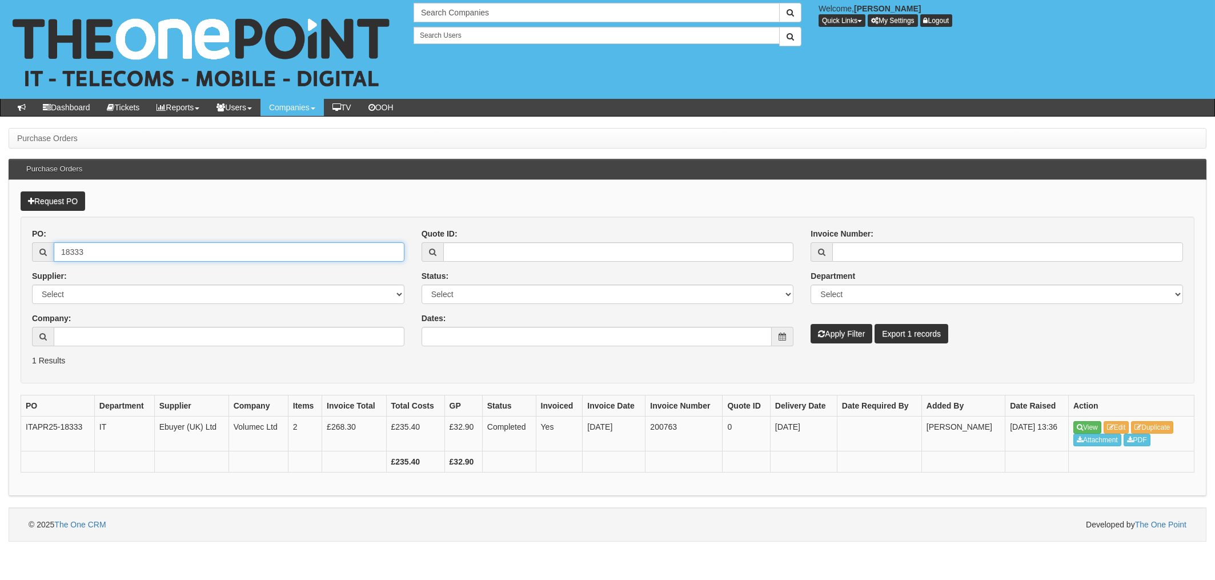
click at [138, 247] on input "18333" at bounding box center [229, 251] width 351 height 19
drag, startPoint x: 164, startPoint y: 252, endPoint x: -3, endPoint y: 246, distance: 167.5
click at [0, 246] on html "× Send Email × Add Appointment × Create Ticket × Create Proactive Activity × Ad…" at bounding box center [607, 270] width 1215 height 541
type input "18177"
click at [810, 324] on button "Apply Filter" at bounding box center [841, 333] width 62 height 19
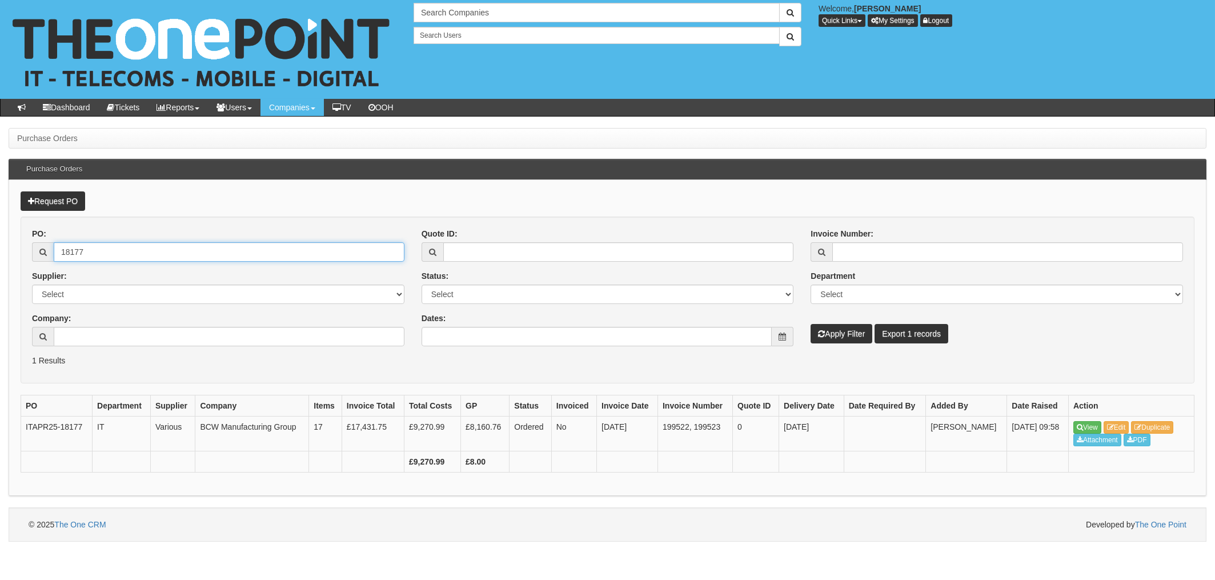
drag, startPoint x: 93, startPoint y: 250, endPoint x: 0, endPoint y: 248, distance: 93.1
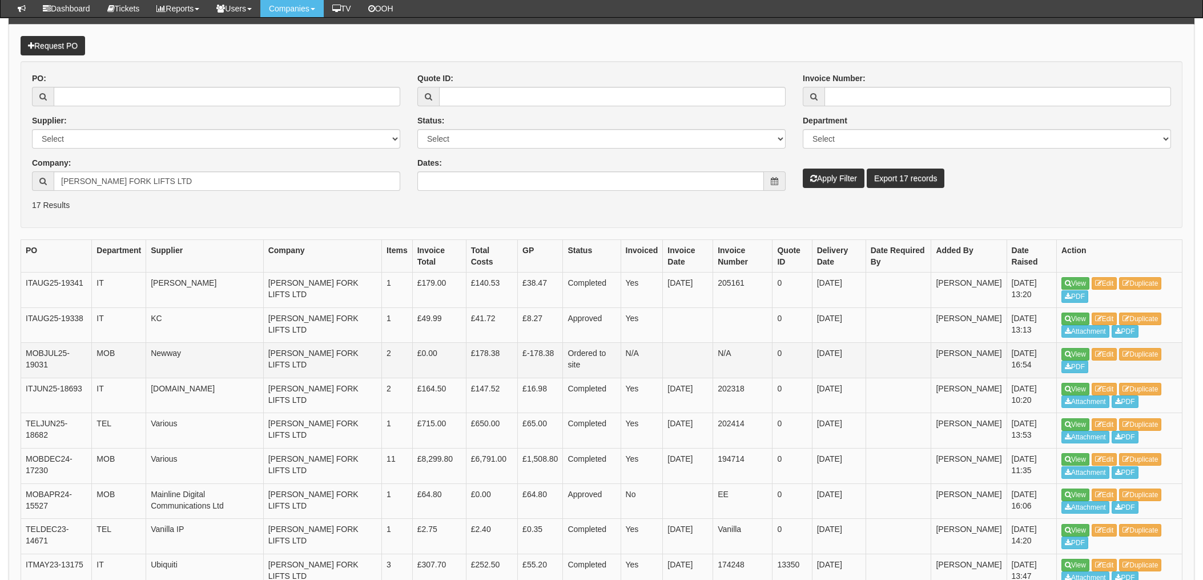
scroll to position [152, 0]
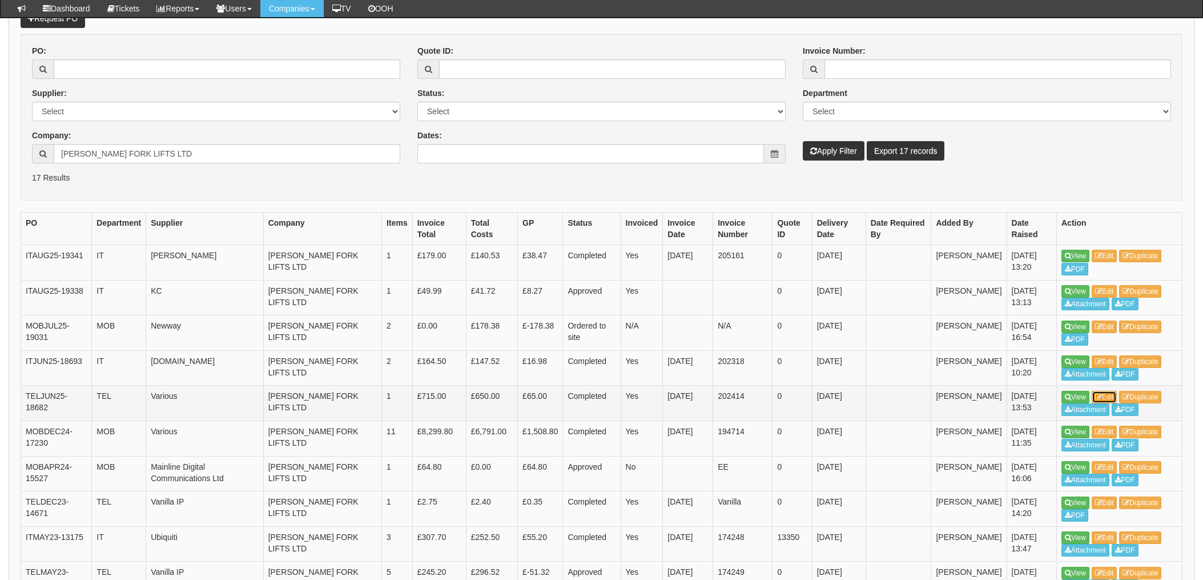
click at [1118, 400] on link "Edit" at bounding box center [1105, 397] width 26 height 13
